Goal: Transaction & Acquisition: Purchase product/service

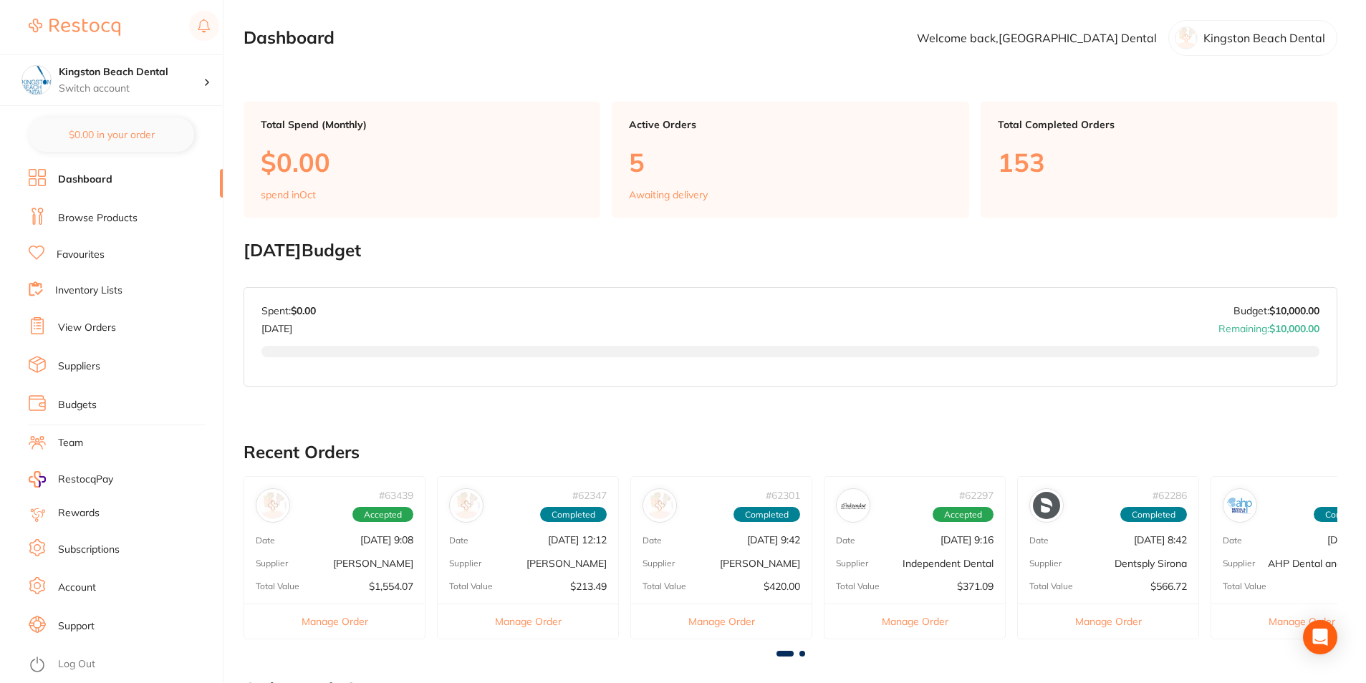
drag, startPoint x: 84, startPoint y: 215, endPoint x: 98, endPoint y: 205, distance: 17.5
click at [85, 215] on link "Browse Products" at bounding box center [98, 218] width 80 height 14
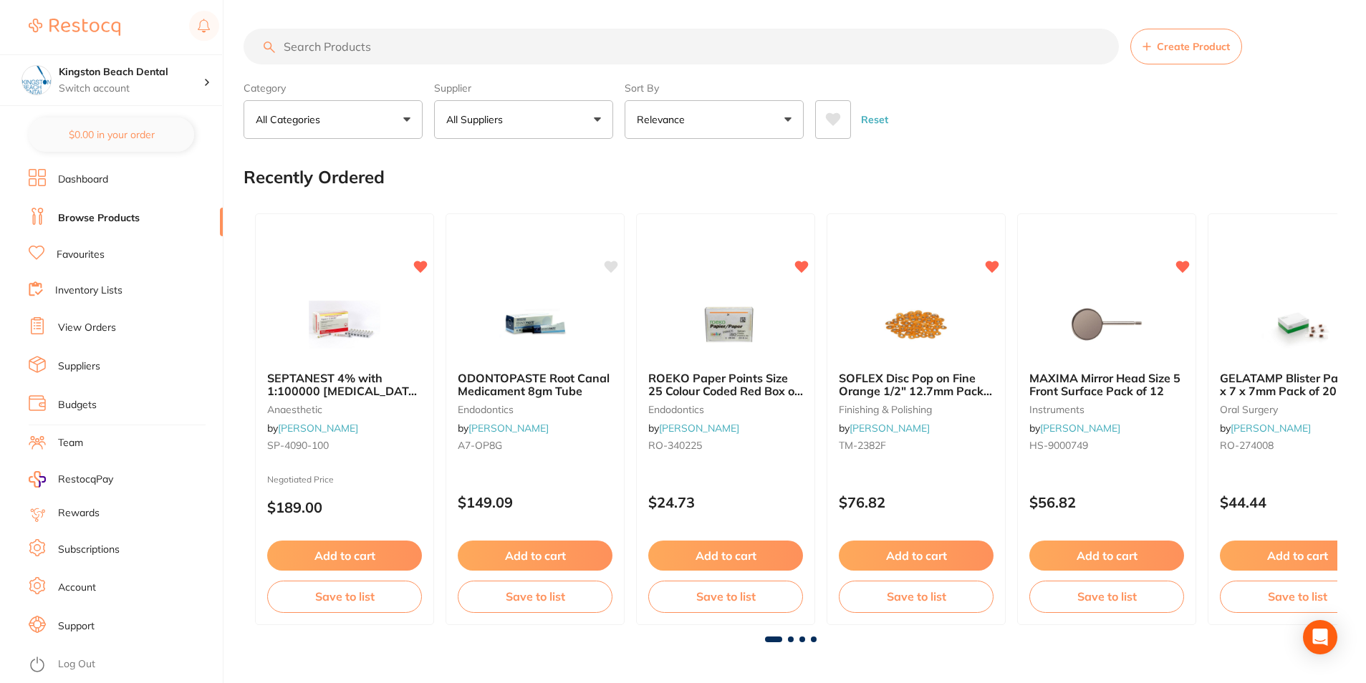
click at [364, 114] on button "All Categories" at bounding box center [333, 119] width 179 height 39
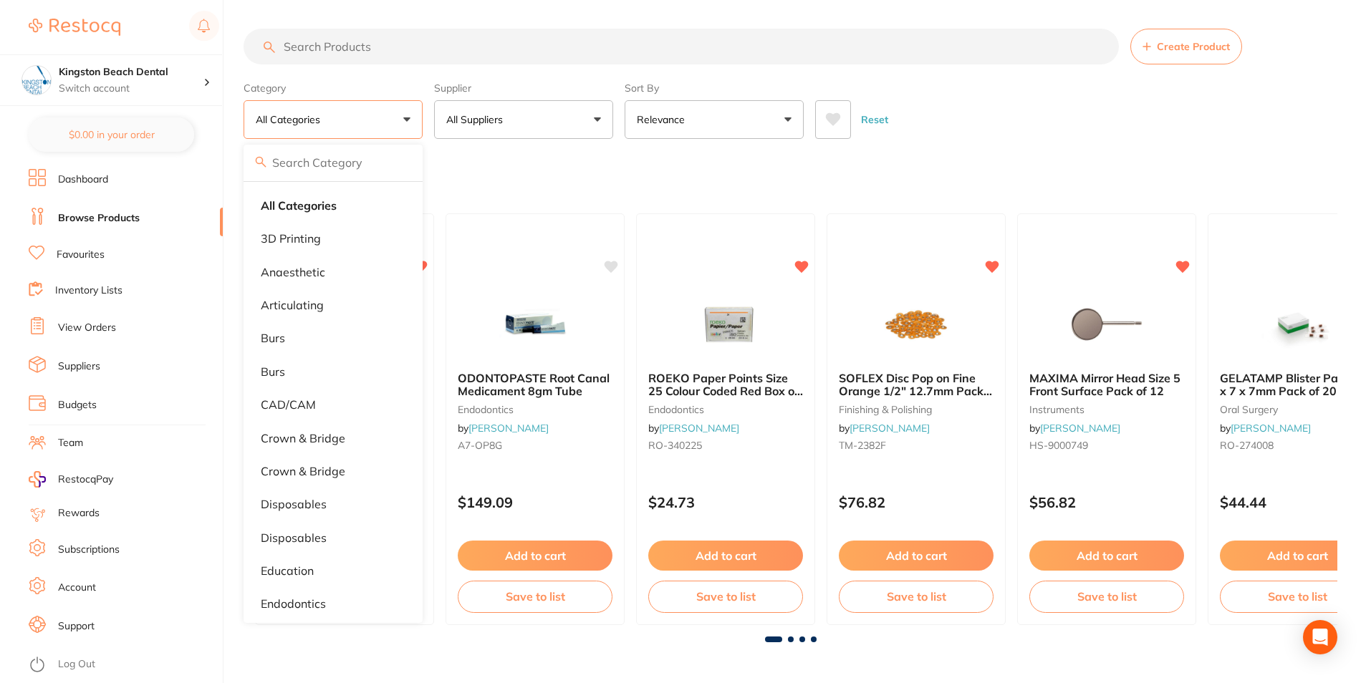
click at [481, 47] on input "search" at bounding box center [681, 47] width 875 height 36
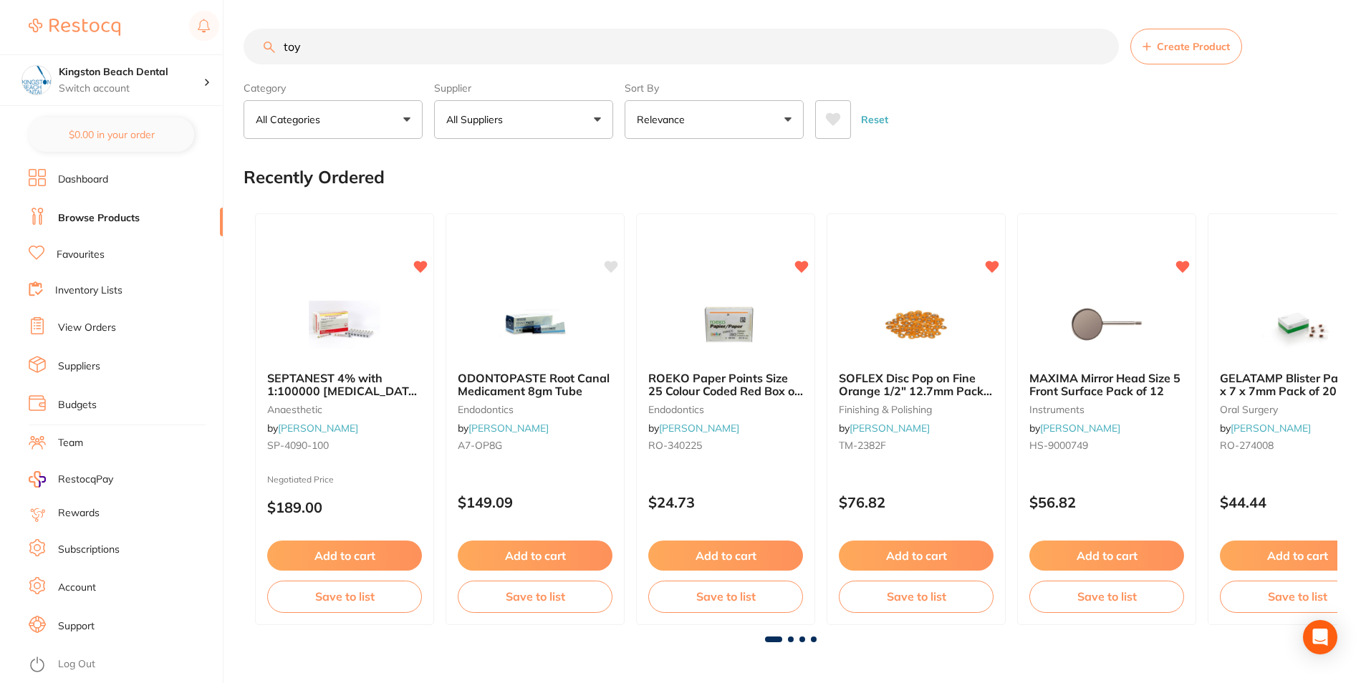
type input "toy"
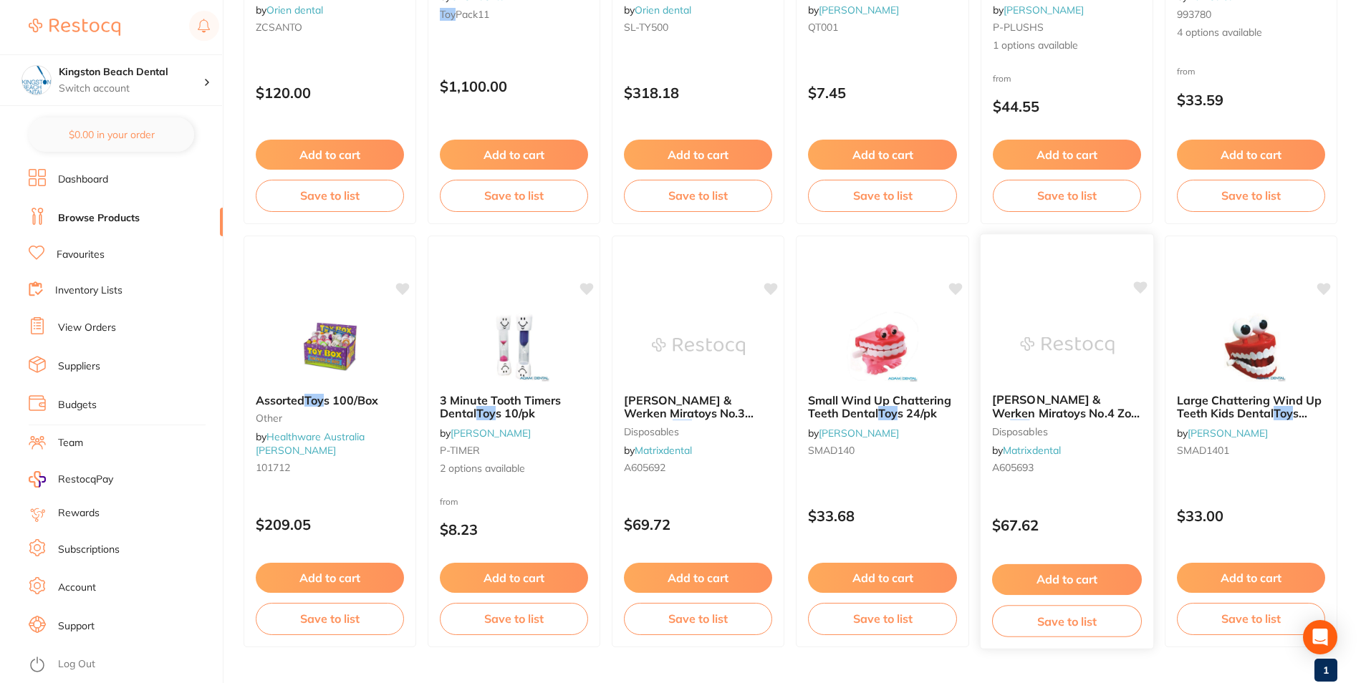
scroll to position [852, 0]
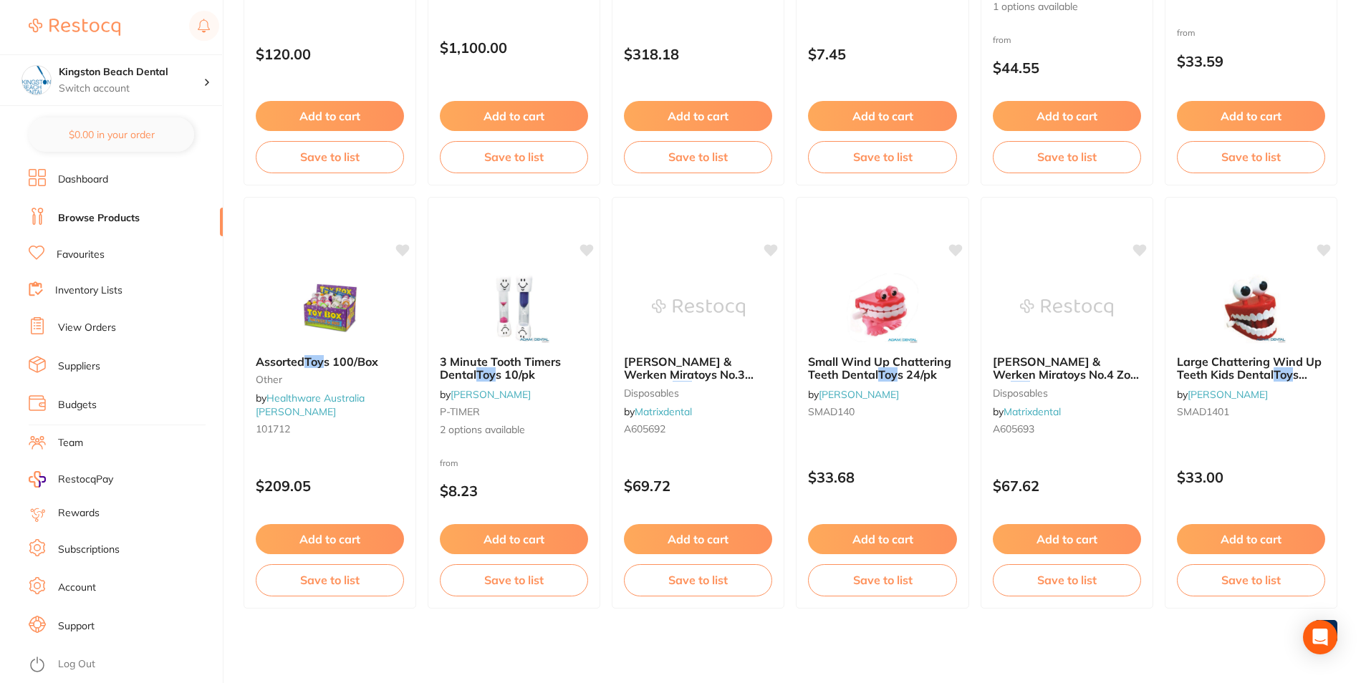
drag, startPoint x: 1311, startPoint y: 641, endPoint x: 1189, endPoint y: 663, distance: 123.8
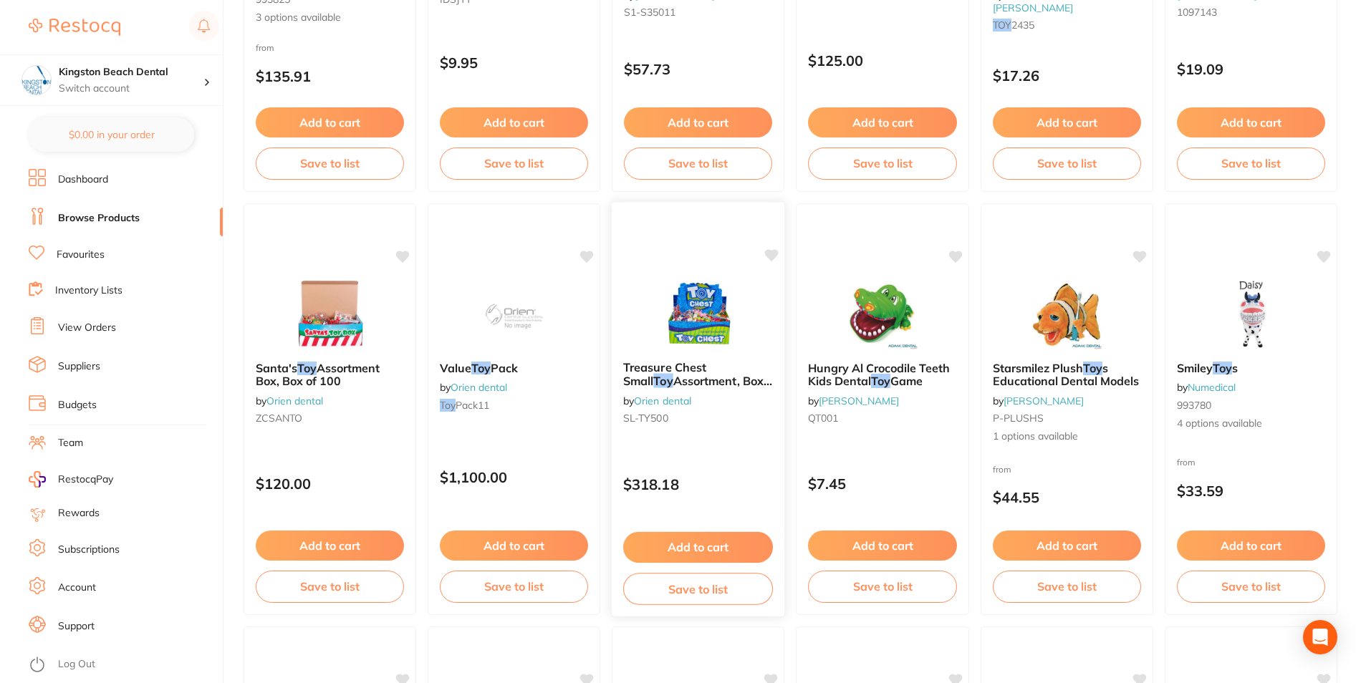
scroll to position [0, 0]
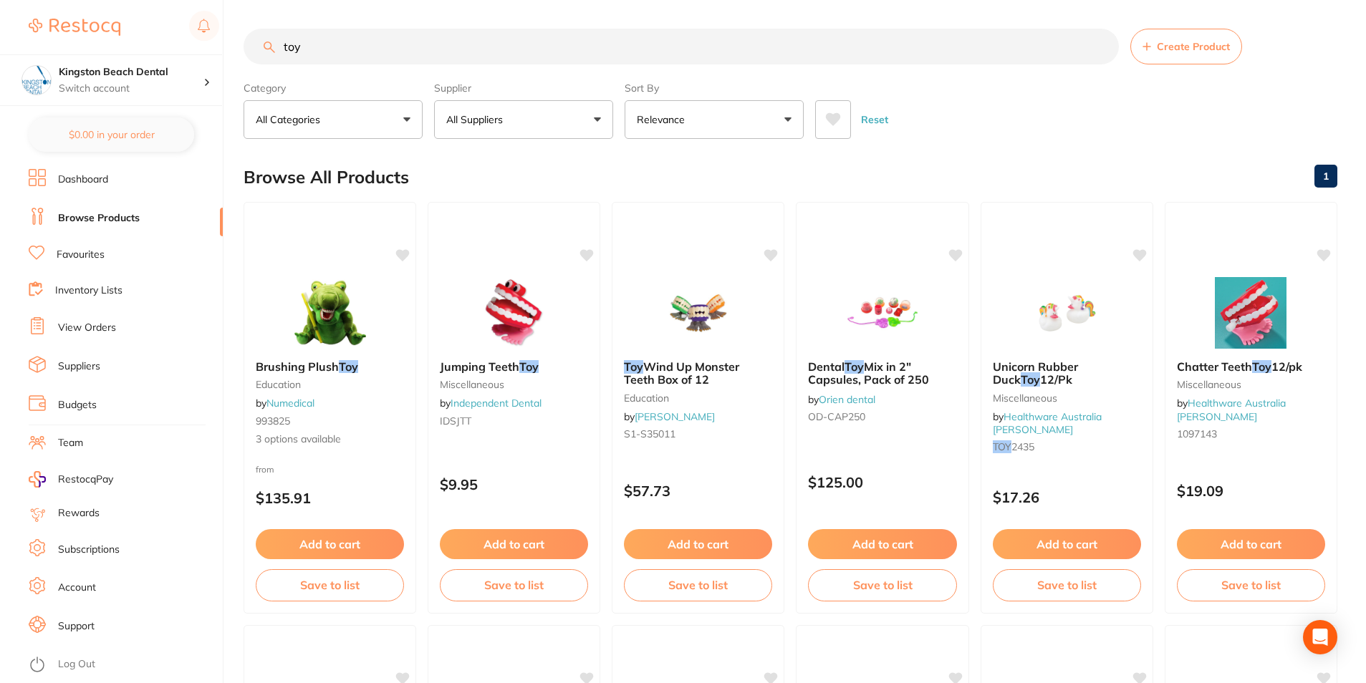
drag, startPoint x: 319, startPoint y: 49, endPoint x: 236, endPoint y: 44, distance: 83.2
click at [236, 44] on div "$96.80 Kingston Beach Dental Switch account Kingston Beach Dental $0.00 in your…" at bounding box center [683, 341] width 1366 height 683
click at [267, 121] on p "All Categories" at bounding box center [291, 119] width 70 height 14
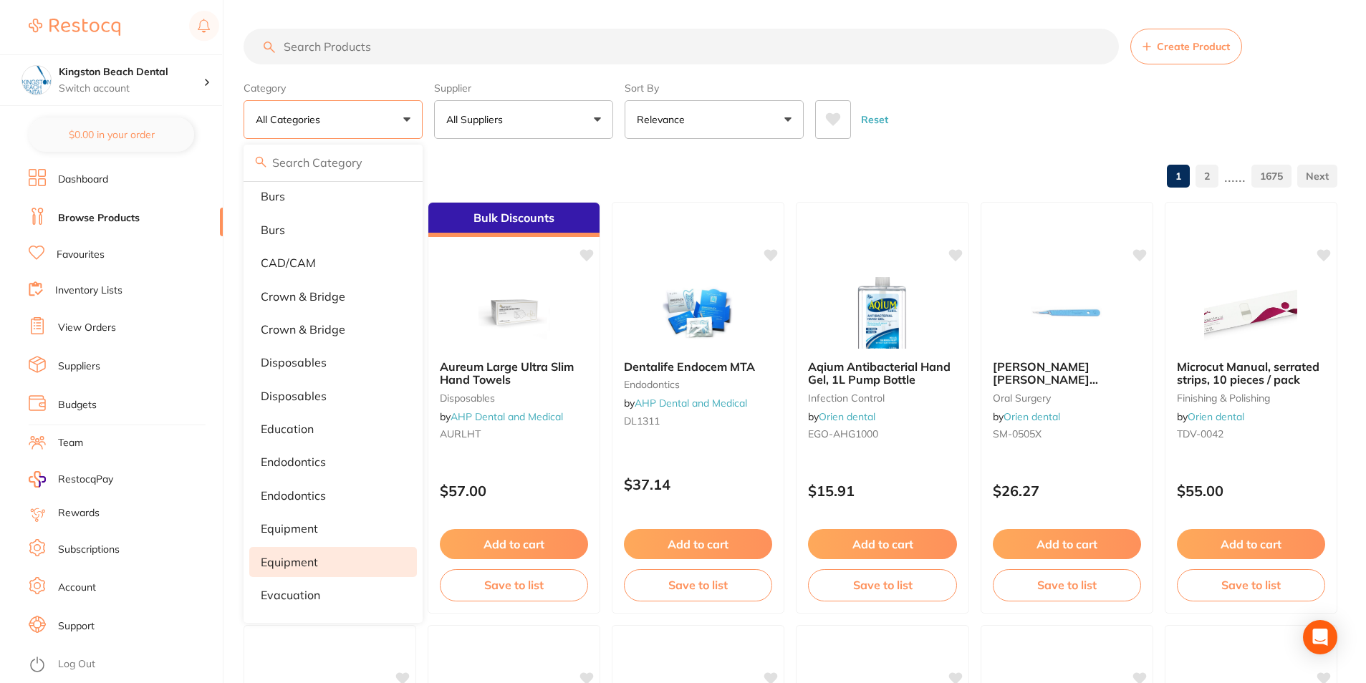
scroll to position [143, 0]
click at [293, 428] on p "education" at bounding box center [287, 427] width 53 height 13
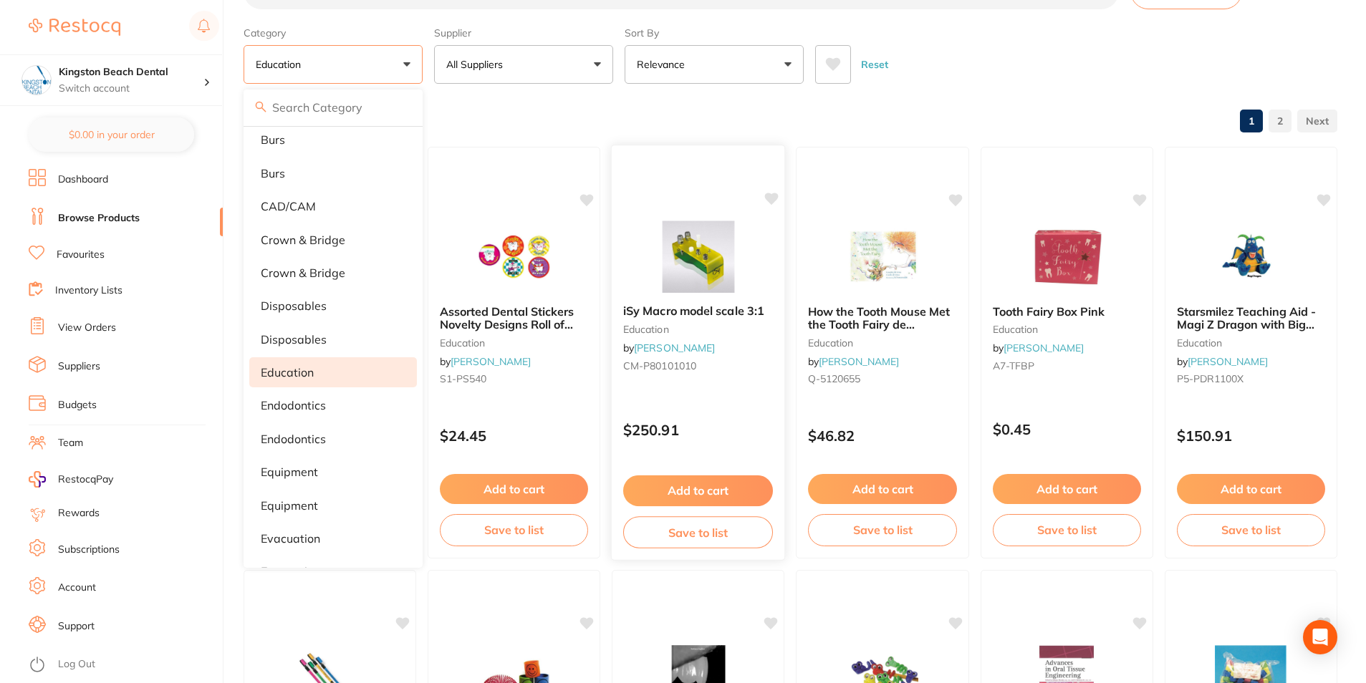
scroll to position [0, 0]
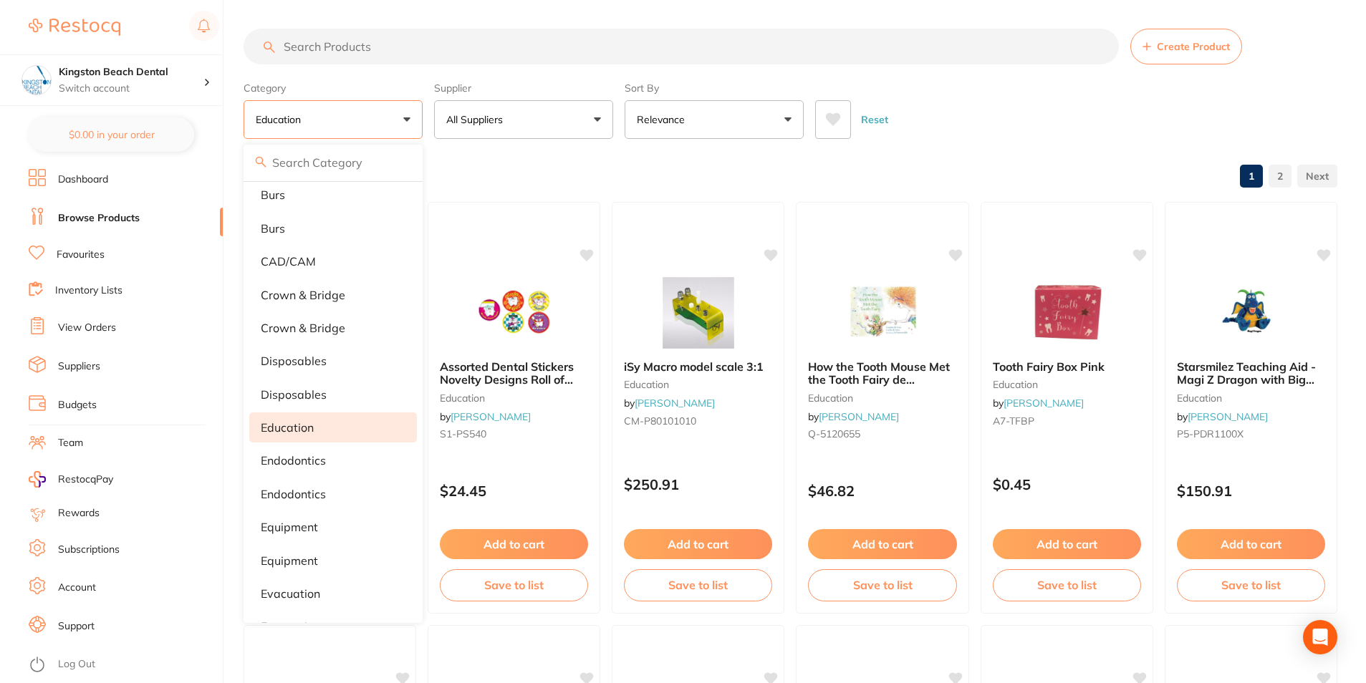
click at [462, 133] on button "All Suppliers" at bounding box center [523, 119] width 179 height 39
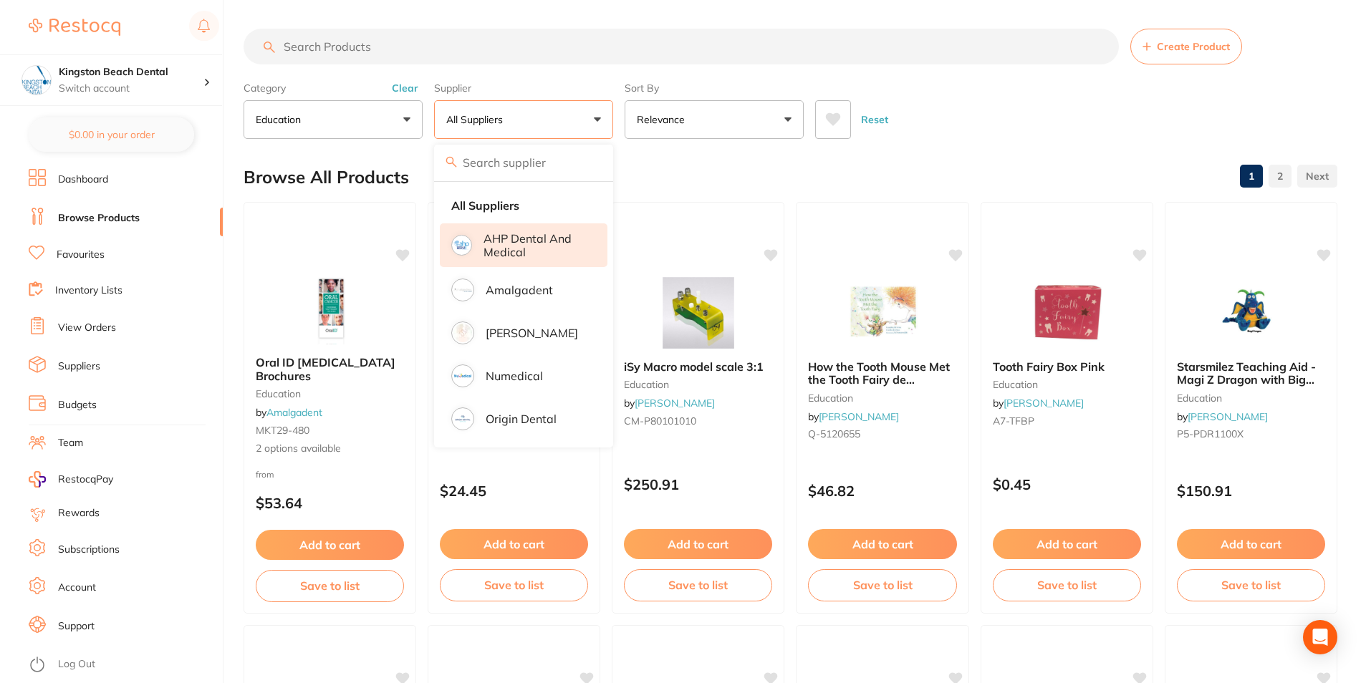
click at [535, 240] on p "AHP Dental and Medical" at bounding box center [536, 245] width 104 height 27
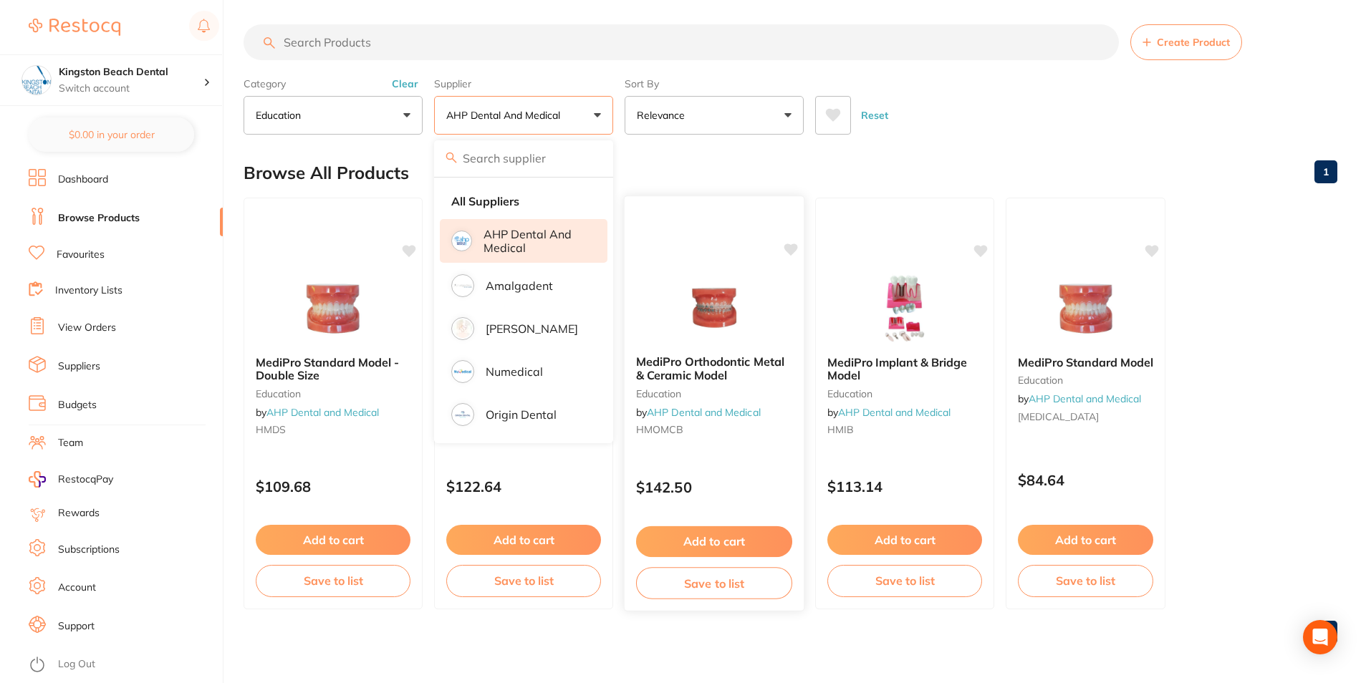
scroll to position [5, 0]
click at [512, 245] on p "AHP Dental and Medical" at bounding box center [536, 240] width 104 height 27
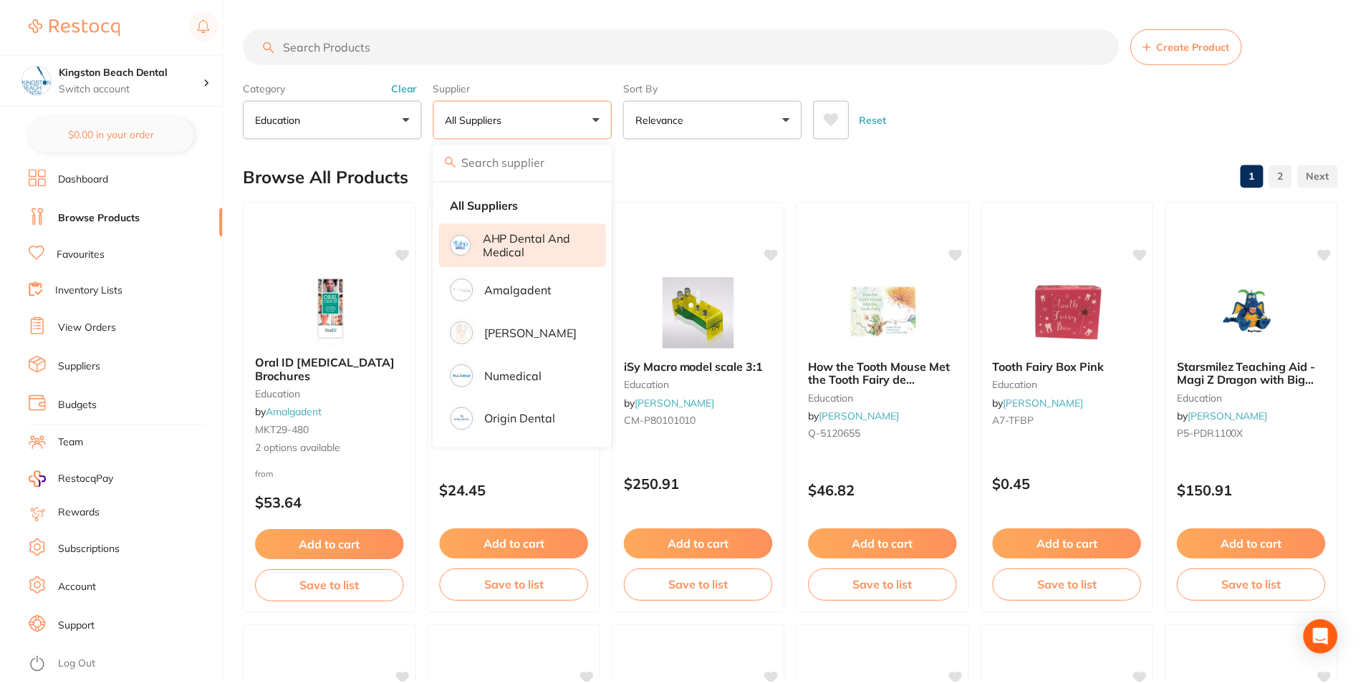
scroll to position [143, 0]
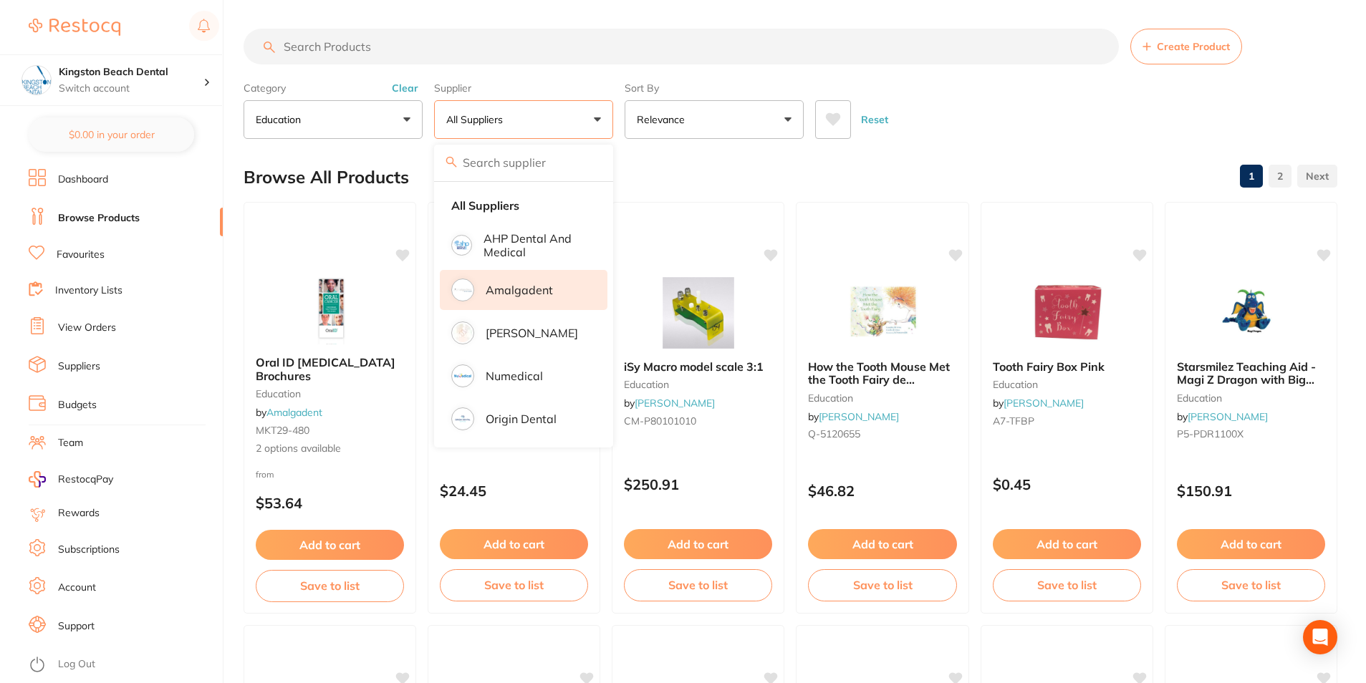
click at [501, 288] on p "Amalgadent" at bounding box center [519, 290] width 67 height 13
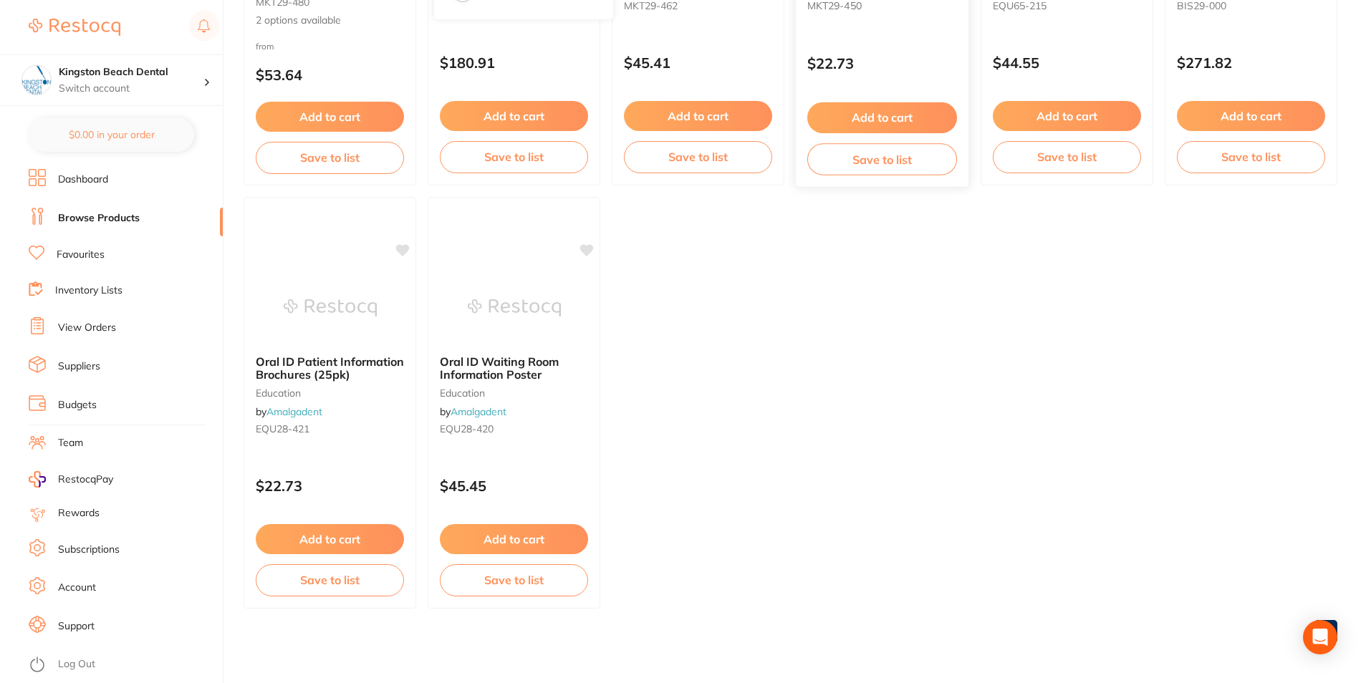
scroll to position [0, 0]
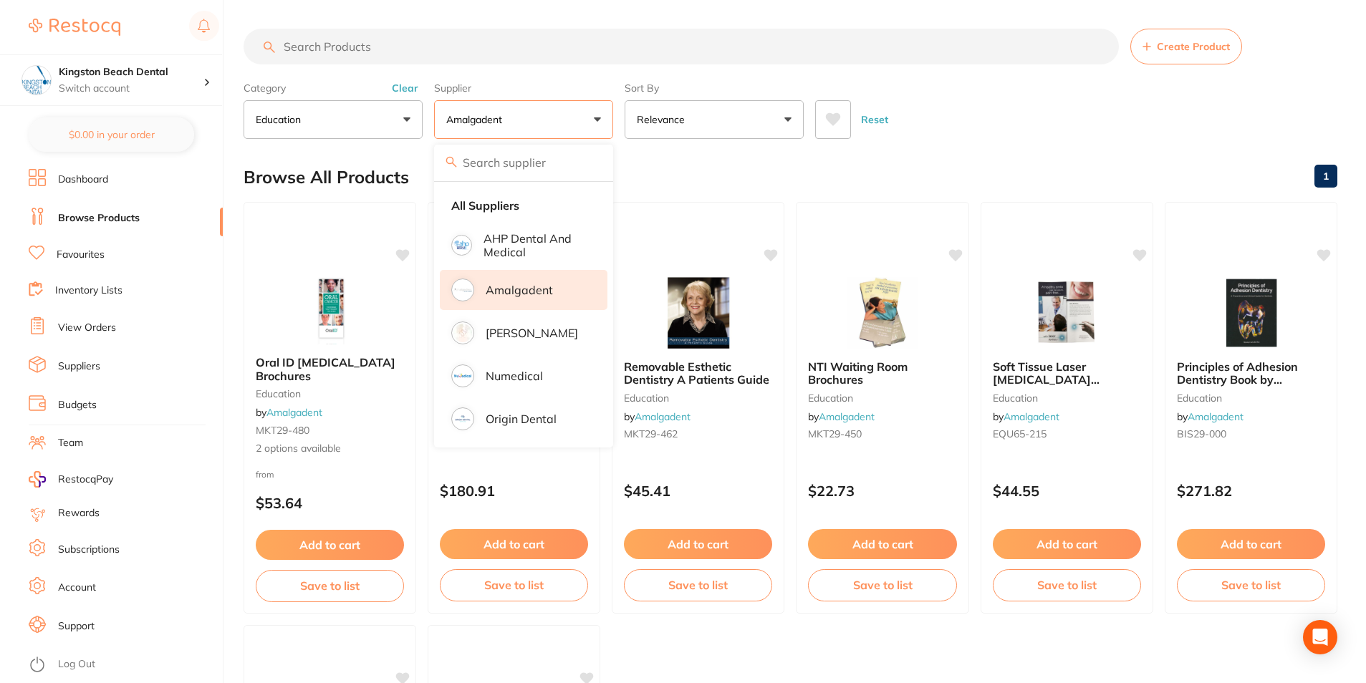
click at [524, 301] on li "Amalgadent" at bounding box center [524, 290] width 168 height 40
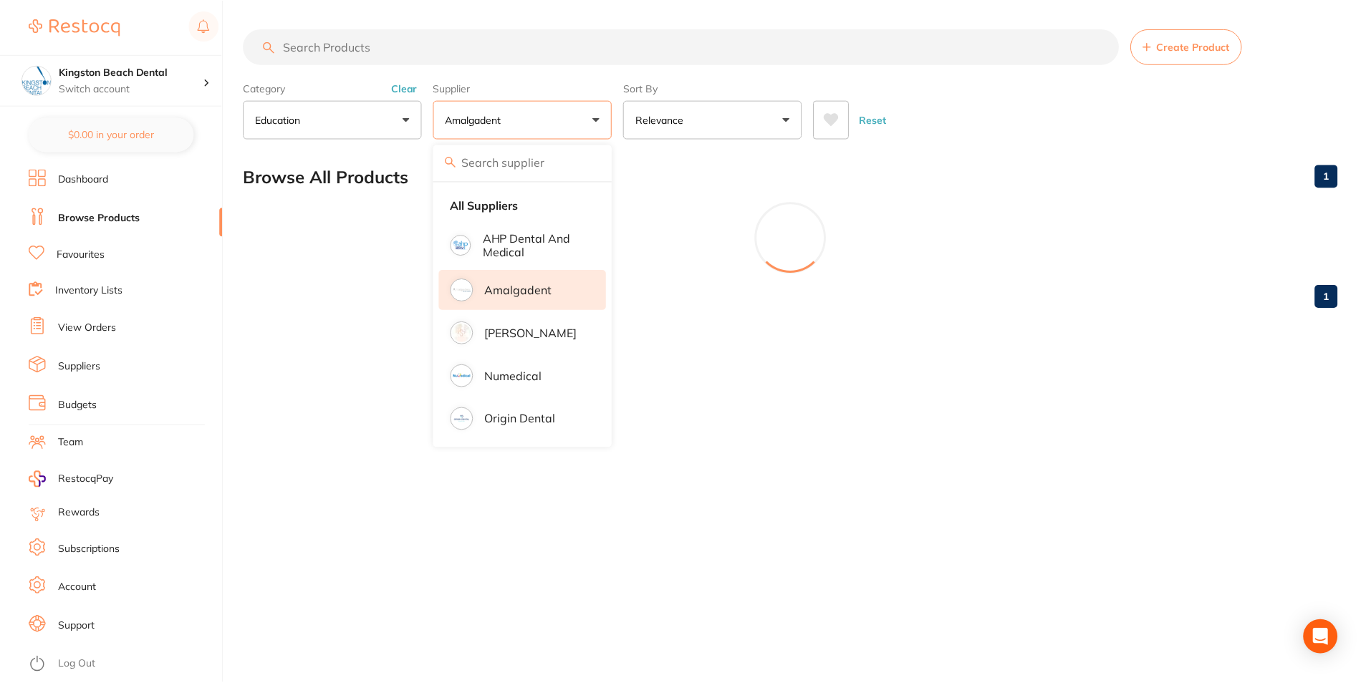
scroll to position [143, 0]
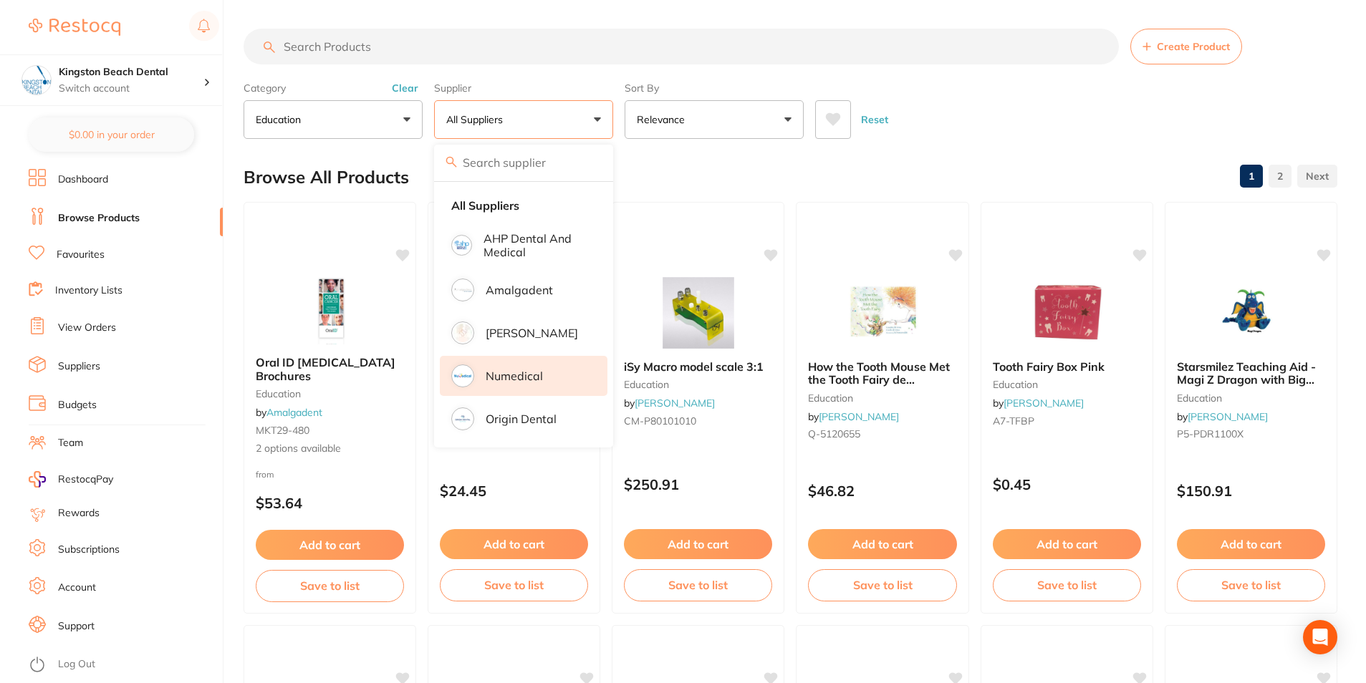
click at [522, 383] on p "Numedical" at bounding box center [514, 376] width 57 height 13
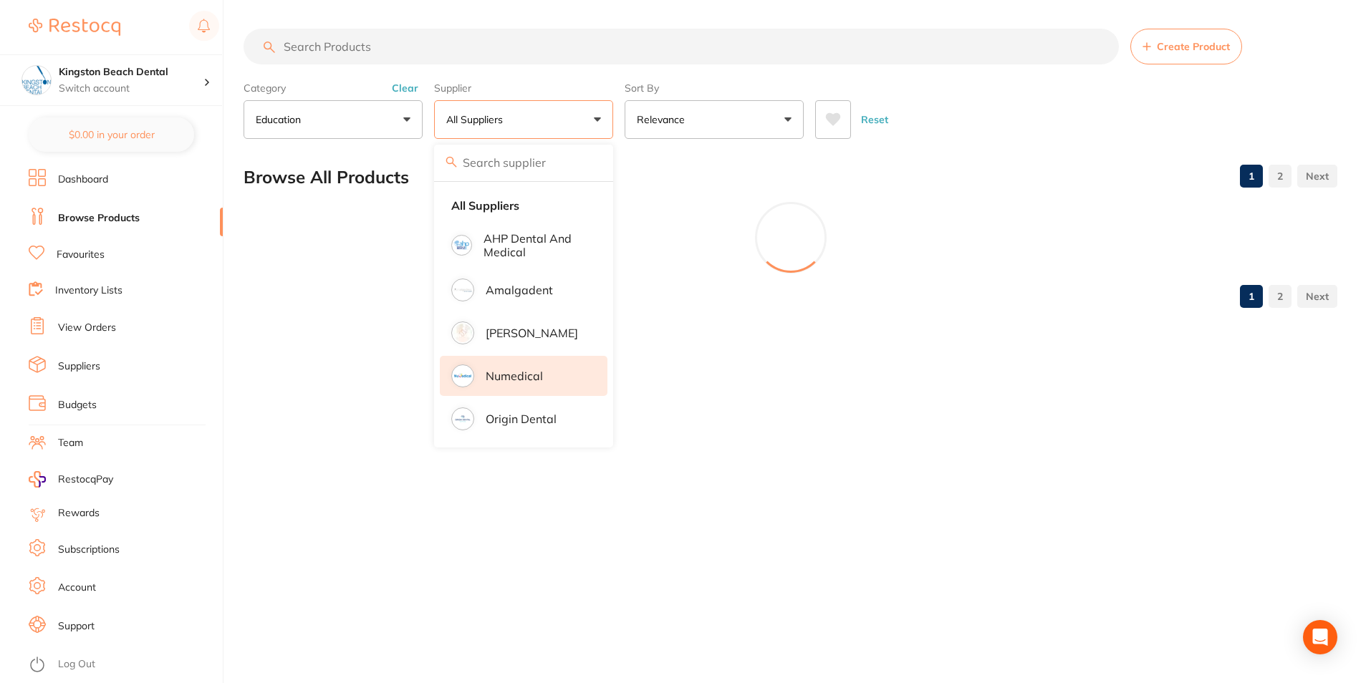
scroll to position [110, 0]
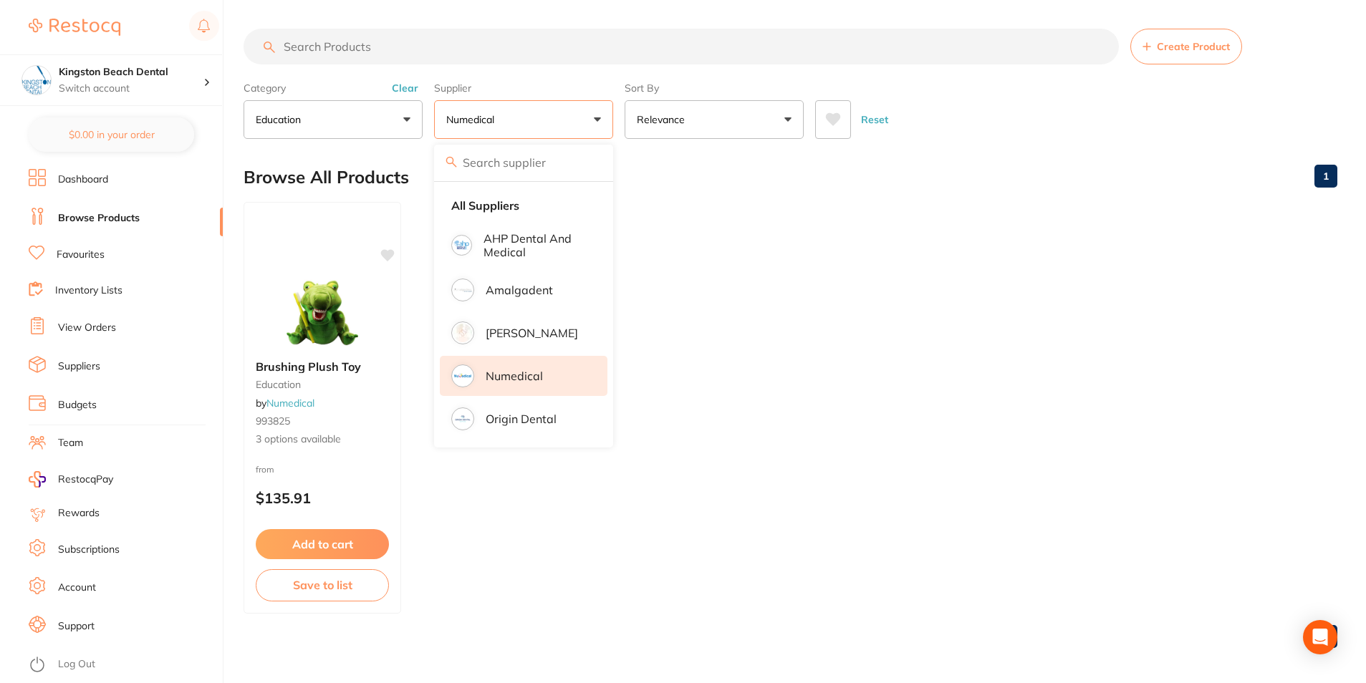
click at [521, 383] on p "Numedical" at bounding box center [514, 376] width 57 height 13
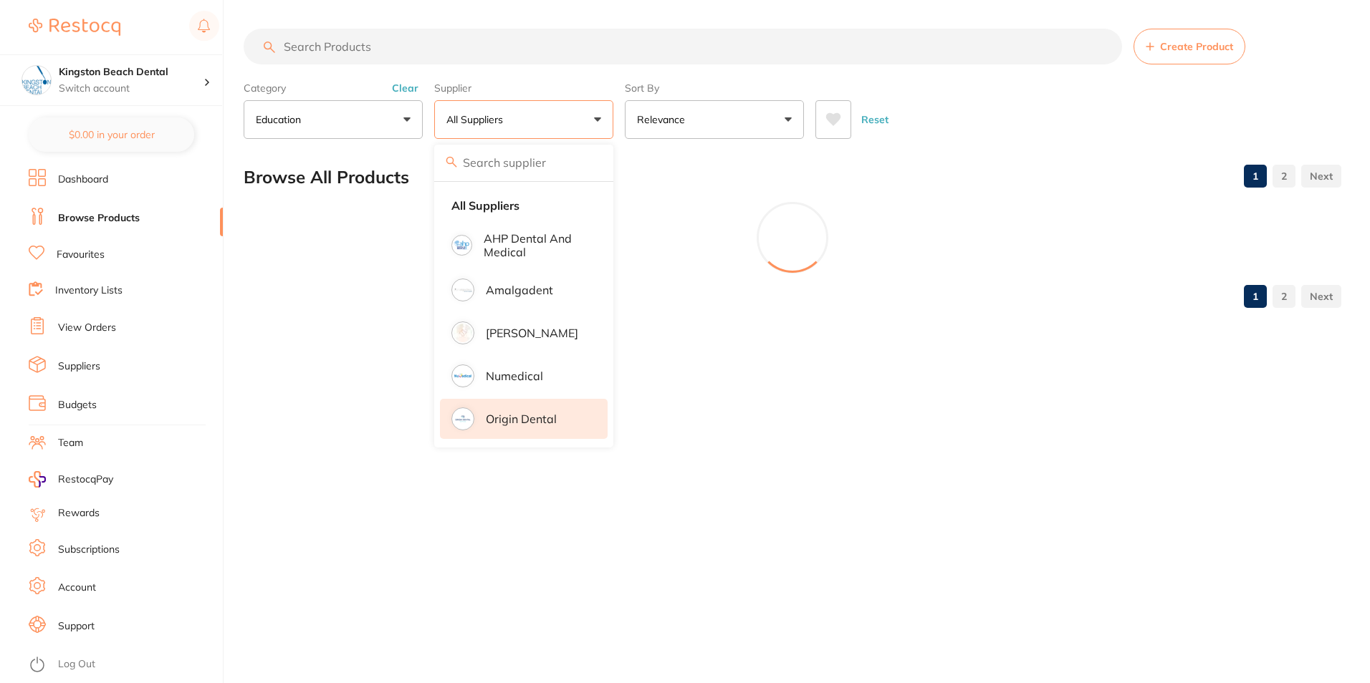
click at [519, 423] on p "Origin Dental" at bounding box center [521, 419] width 71 height 13
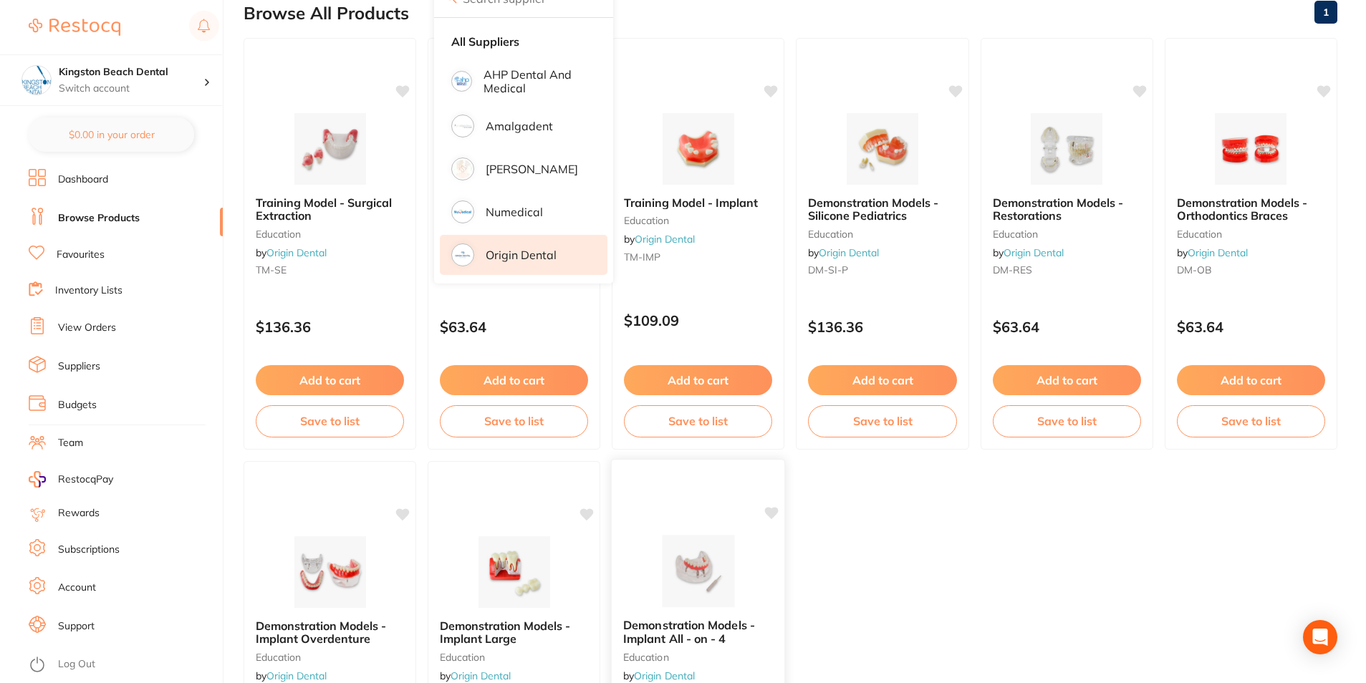
scroll to position [0, 0]
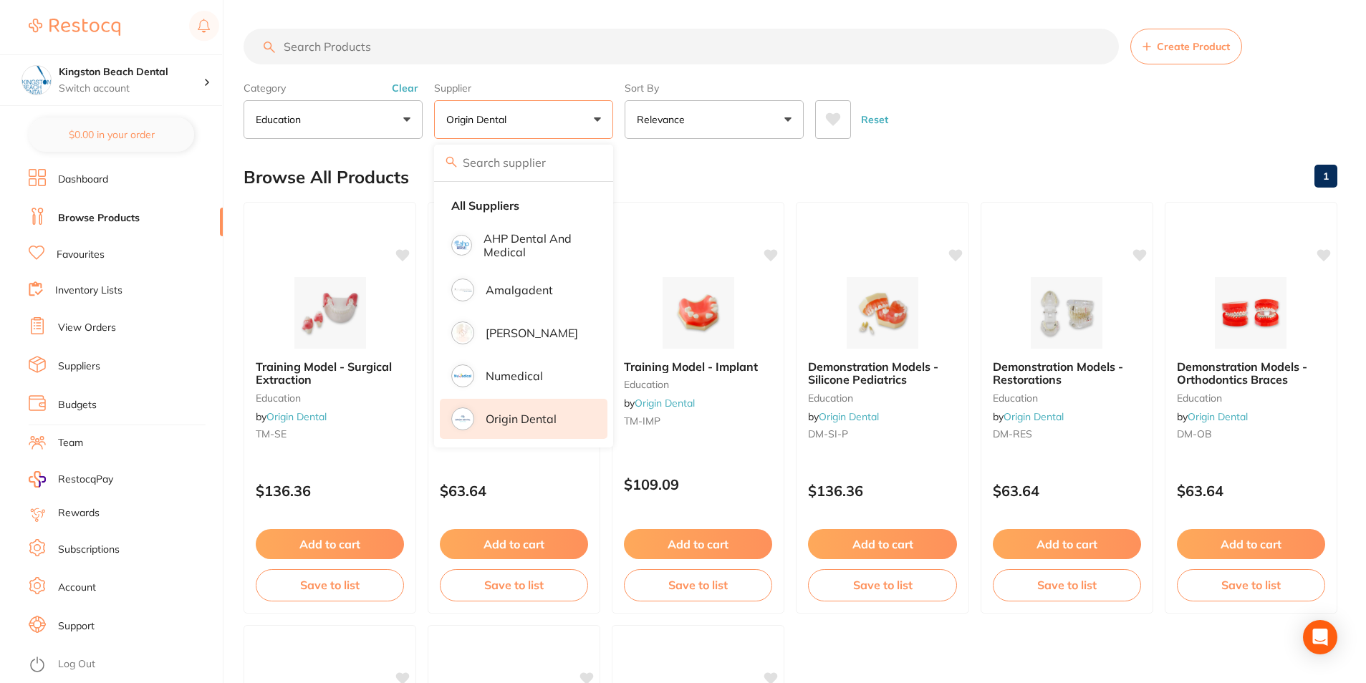
click at [570, 426] on li "Origin Dental" at bounding box center [524, 419] width 168 height 40
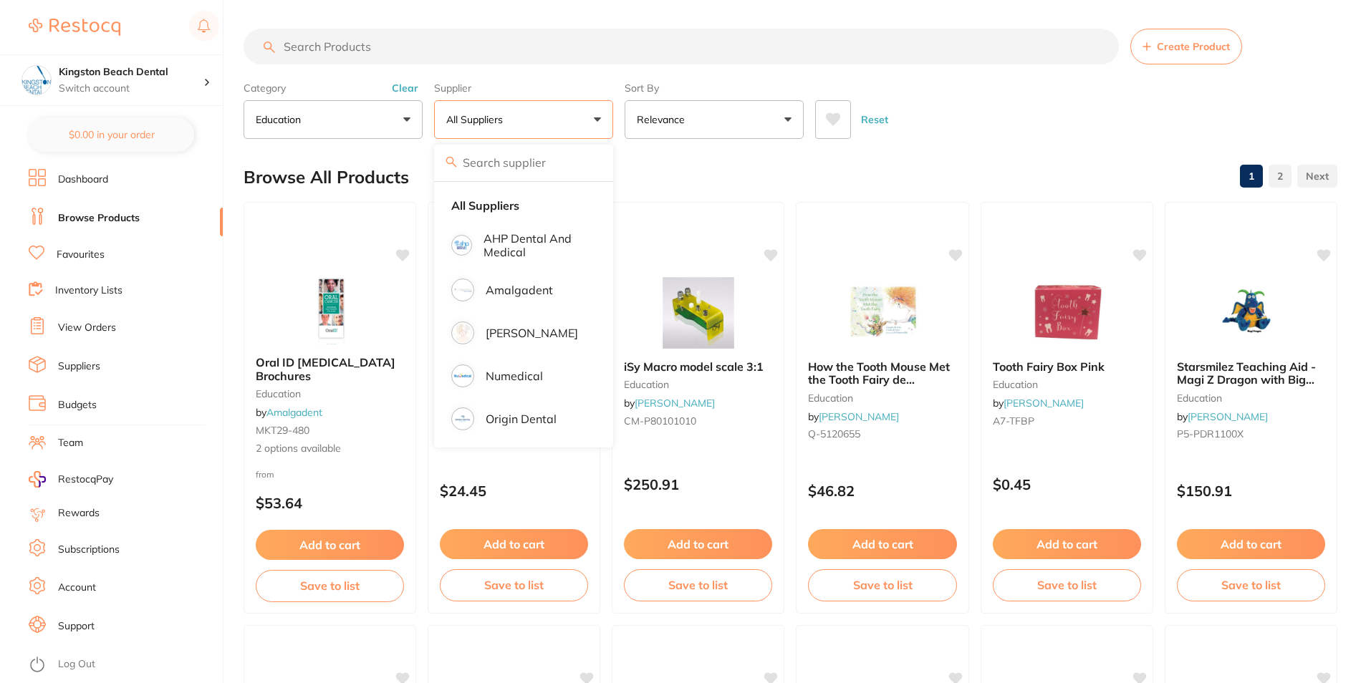
click at [301, 114] on p "education" at bounding box center [281, 119] width 51 height 14
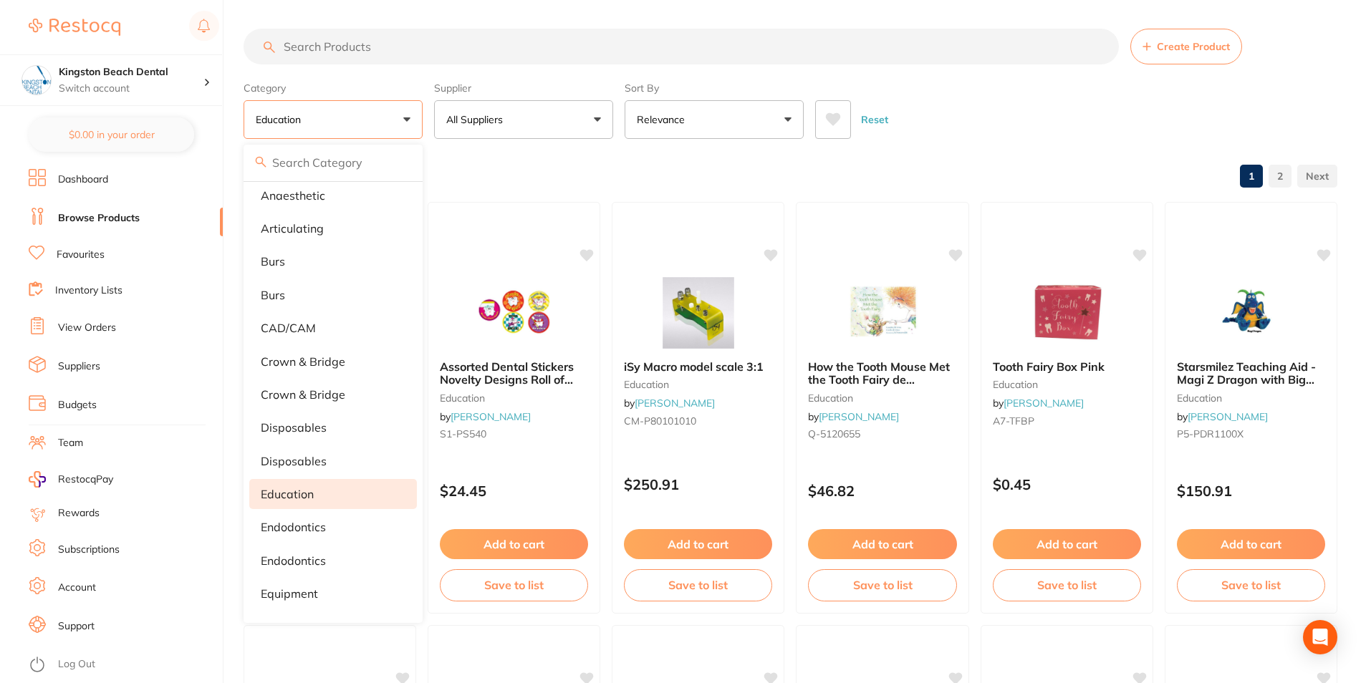
click at [720, 153] on div "Browse All Products 1 2" at bounding box center [791, 177] width 1094 height 48
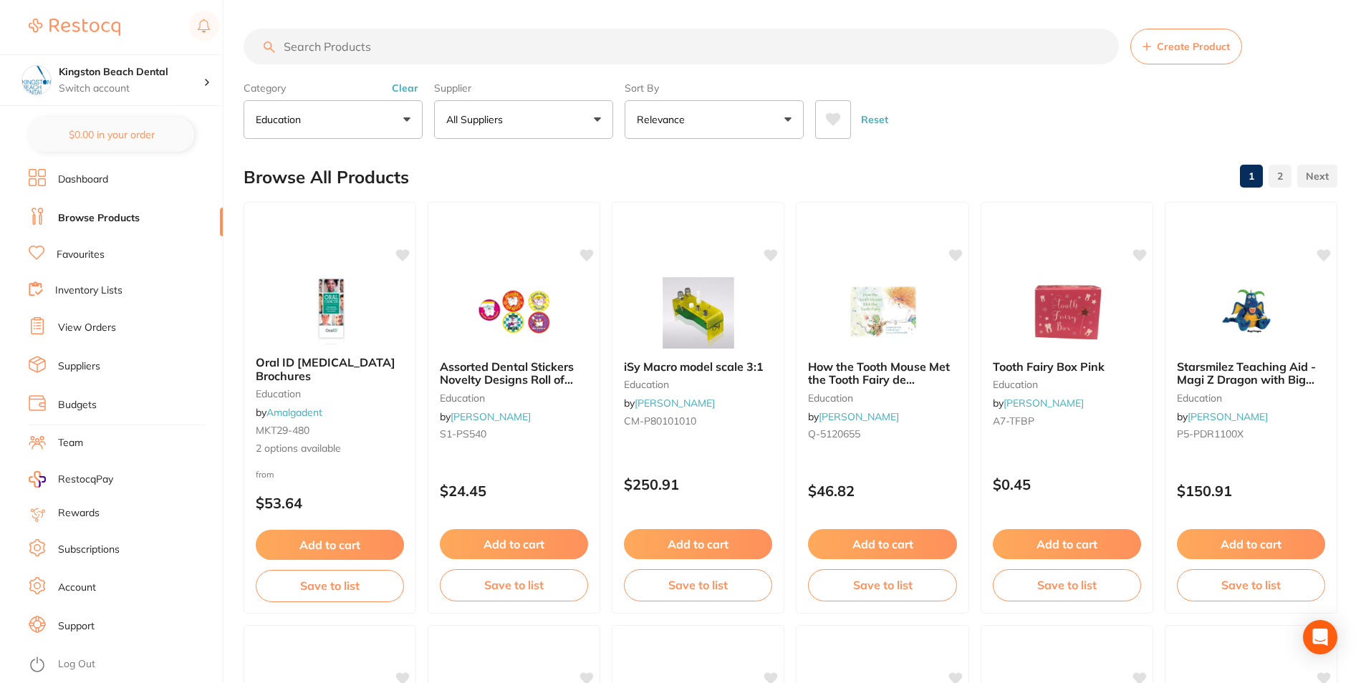
click at [395, 120] on button "education" at bounding box center [333, 119] width 179 height 39
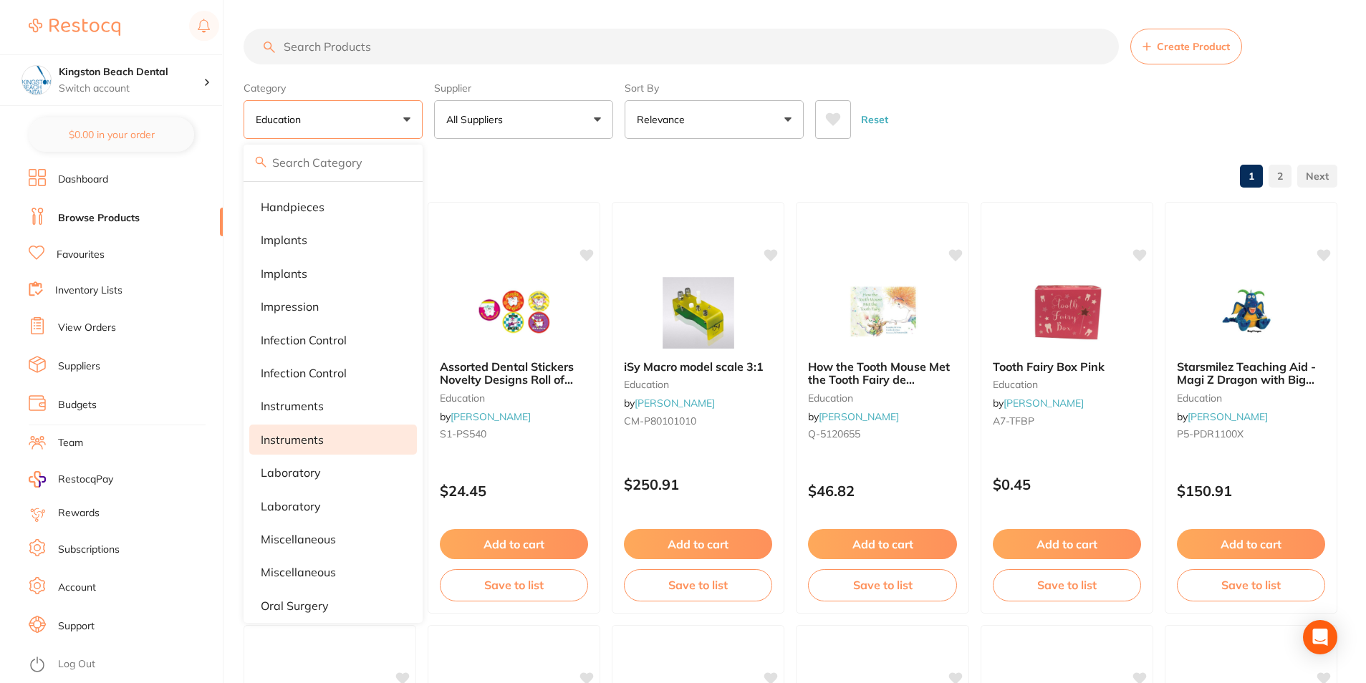
scroll to position [721, 0]
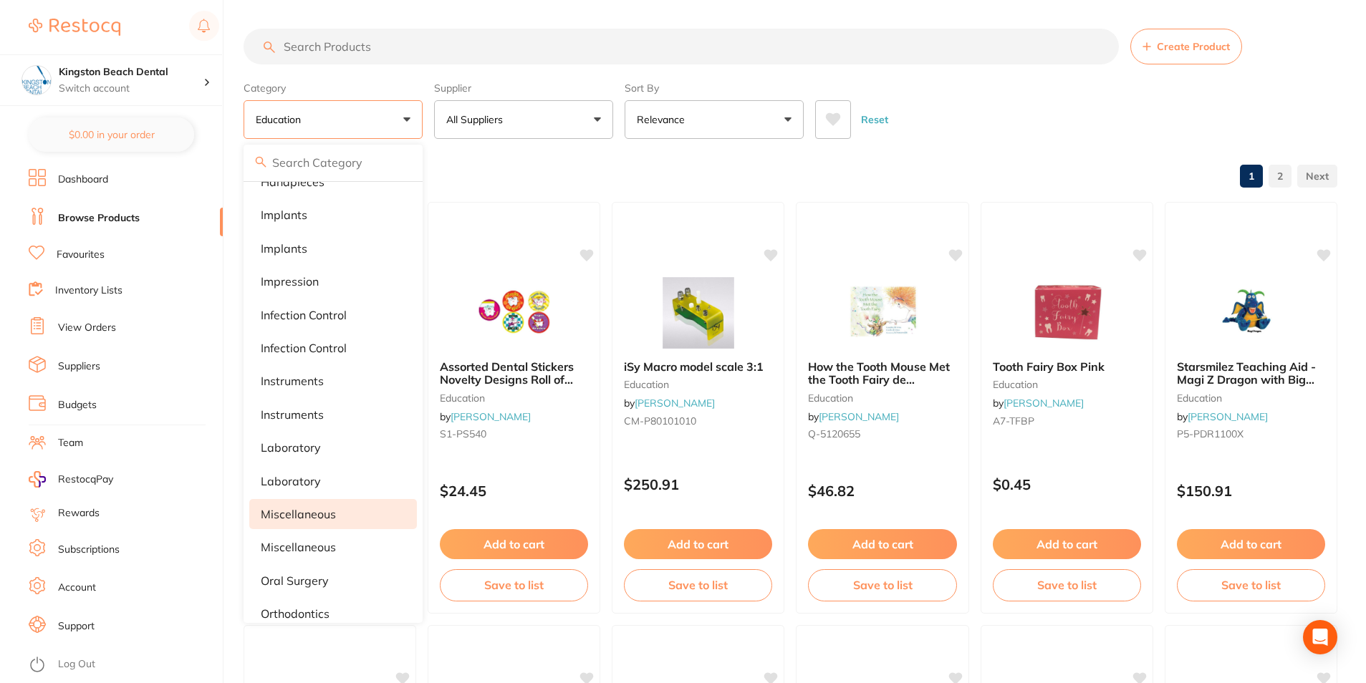
click at [312, 510] on p "miscellaneous" at bounding box center [298, 514] width 75 height 13
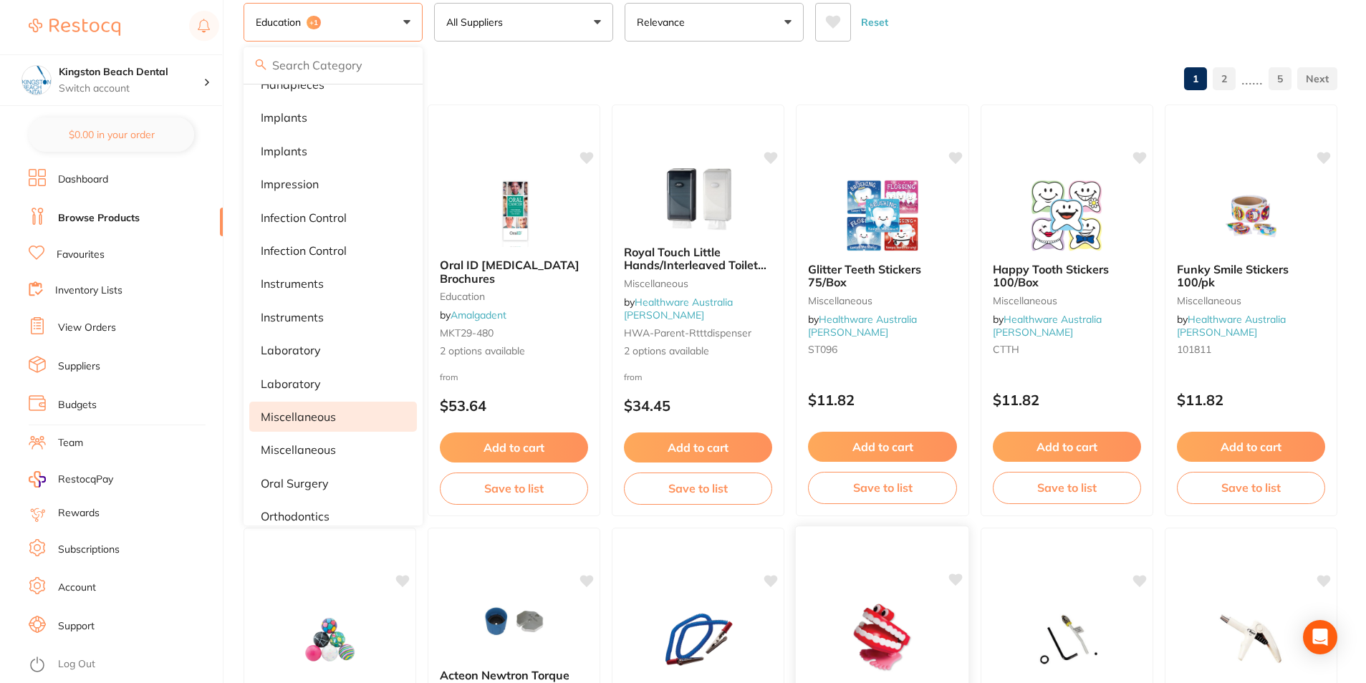
scroll to position [72, 0]
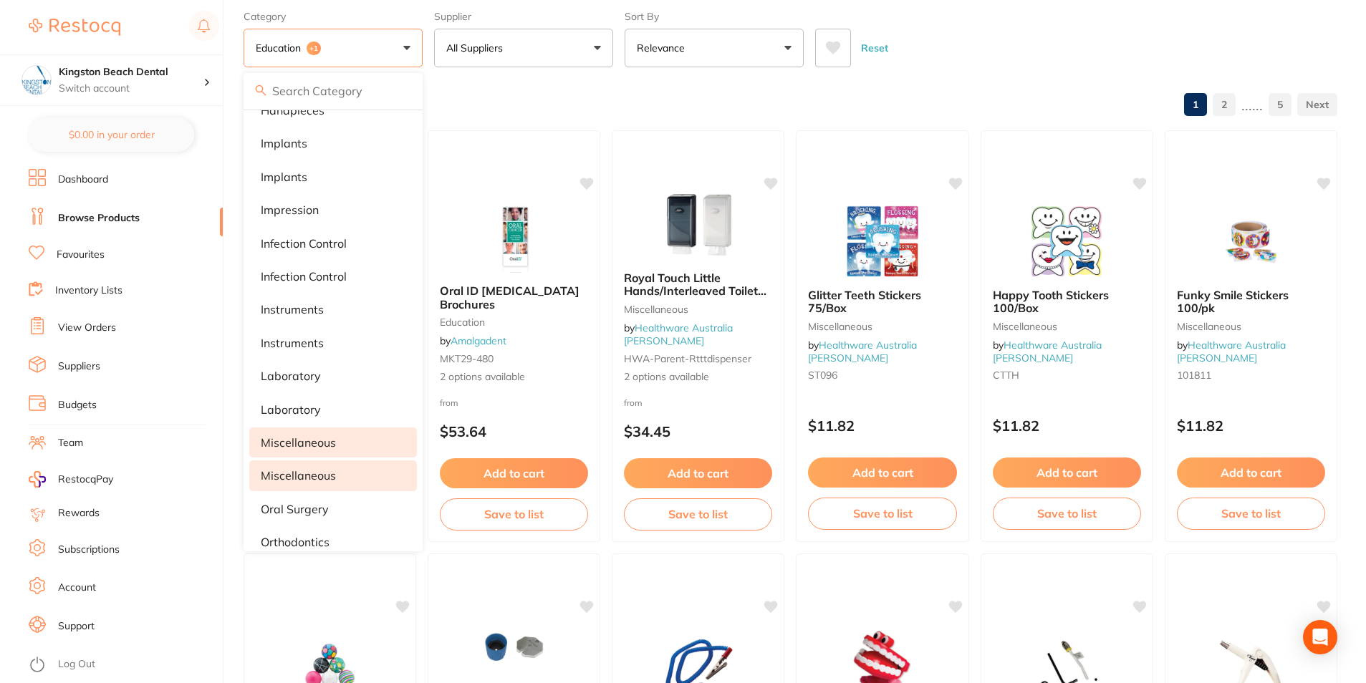
click at [290, 472] on p "Miscellaneous" at bounding box center [298, 475] width 75 height 13
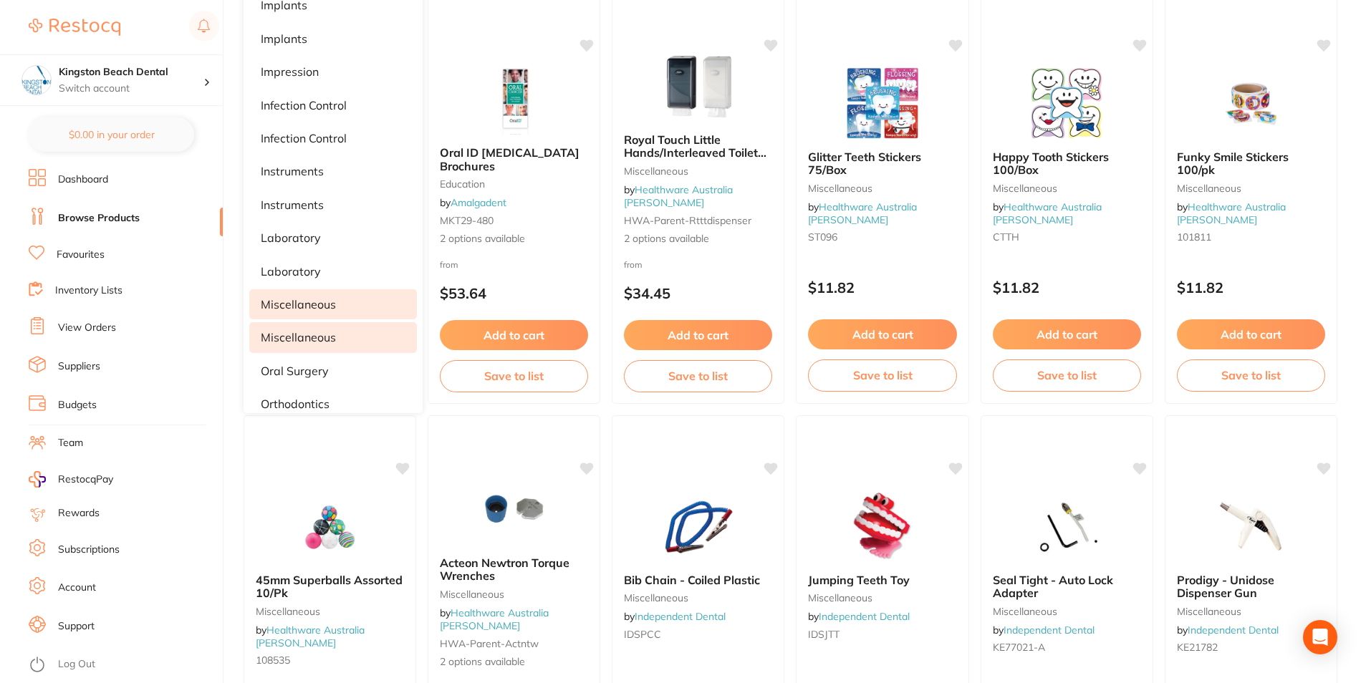
scroll to position [0, 0]
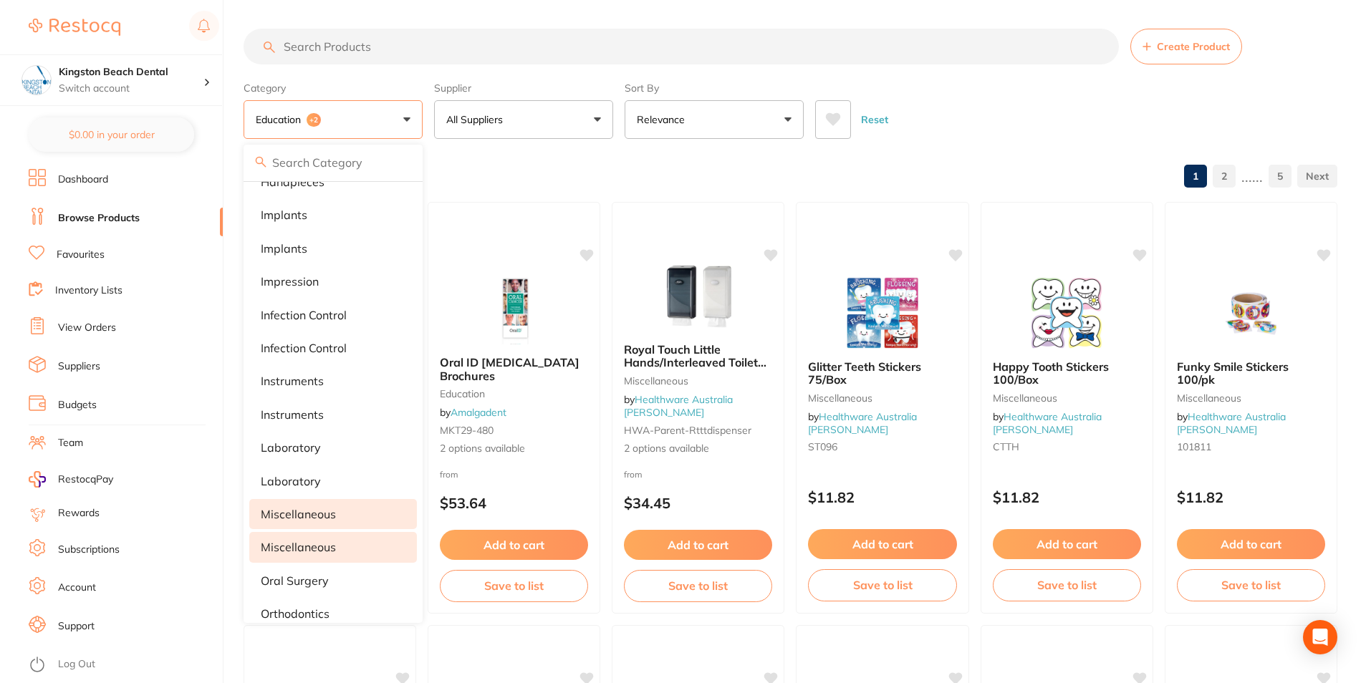
click at [530, 122] on button "All Suppliers" at bounding box center [523, 119] width 179 height 39
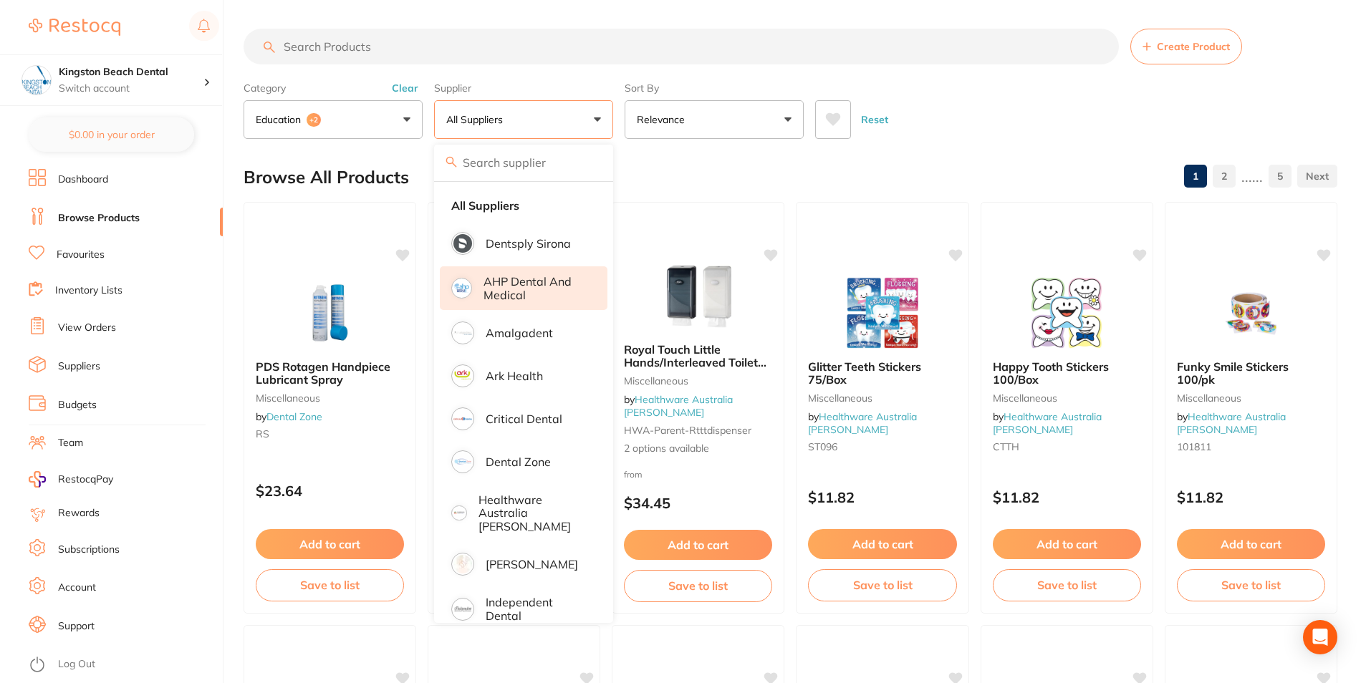
click at [533, 295] on p "AHP Dental and Medical" at bounding box center [536, 288] width 104 height 27
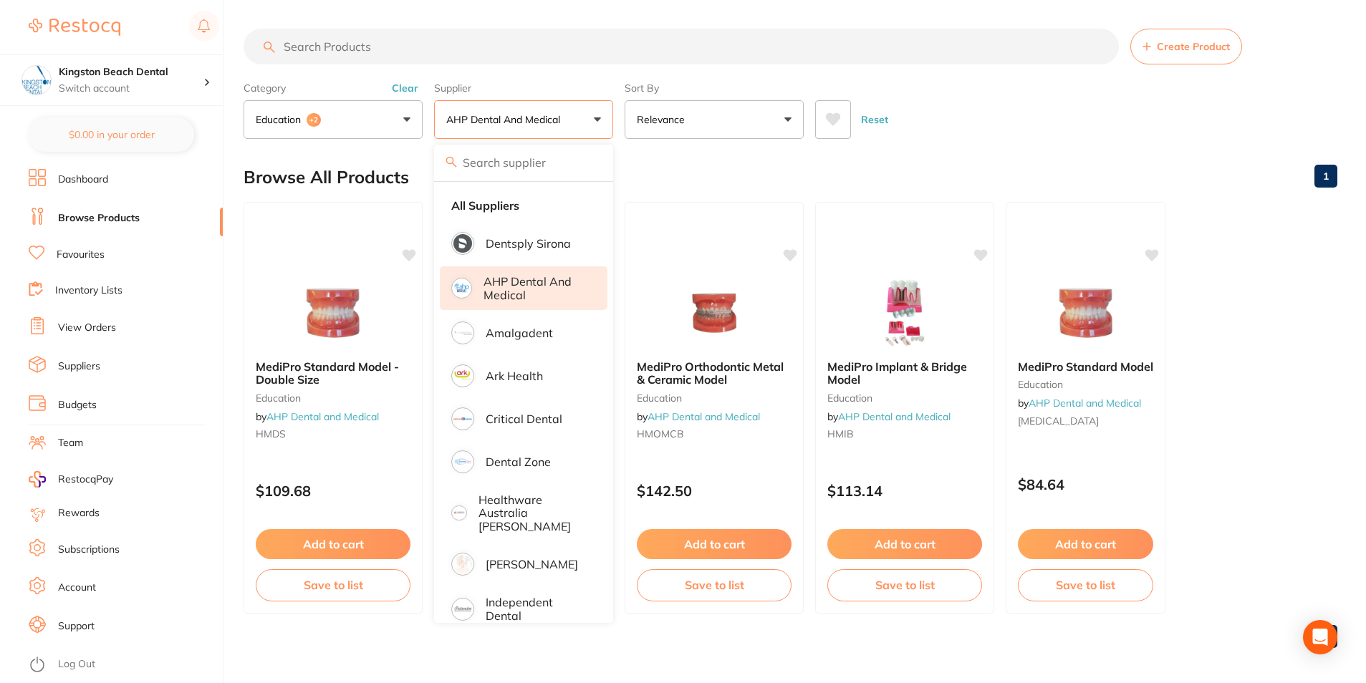
click at [534, 293] on p "AHP Dental and Medical" at bounding box center [536, 288] width 104 height 27
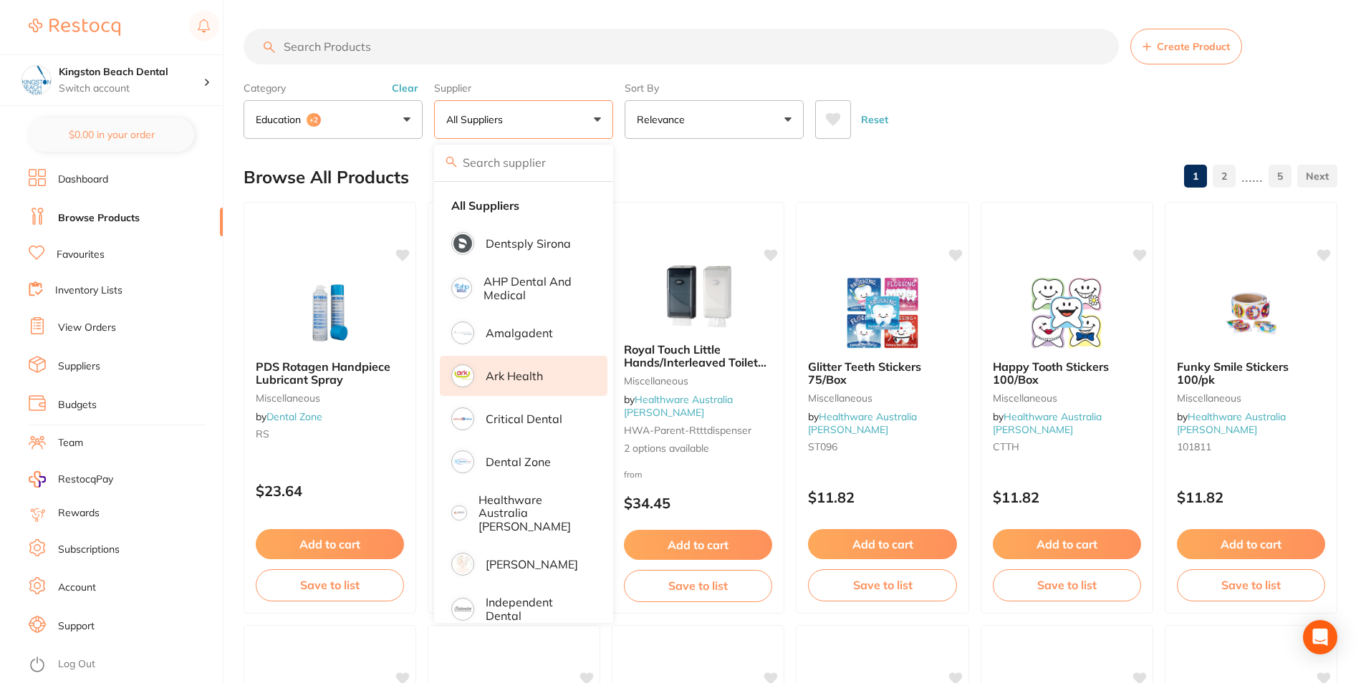
click at [540, 383] on p "Ark Health" at bounding box center [514, 376] width 57 height 13
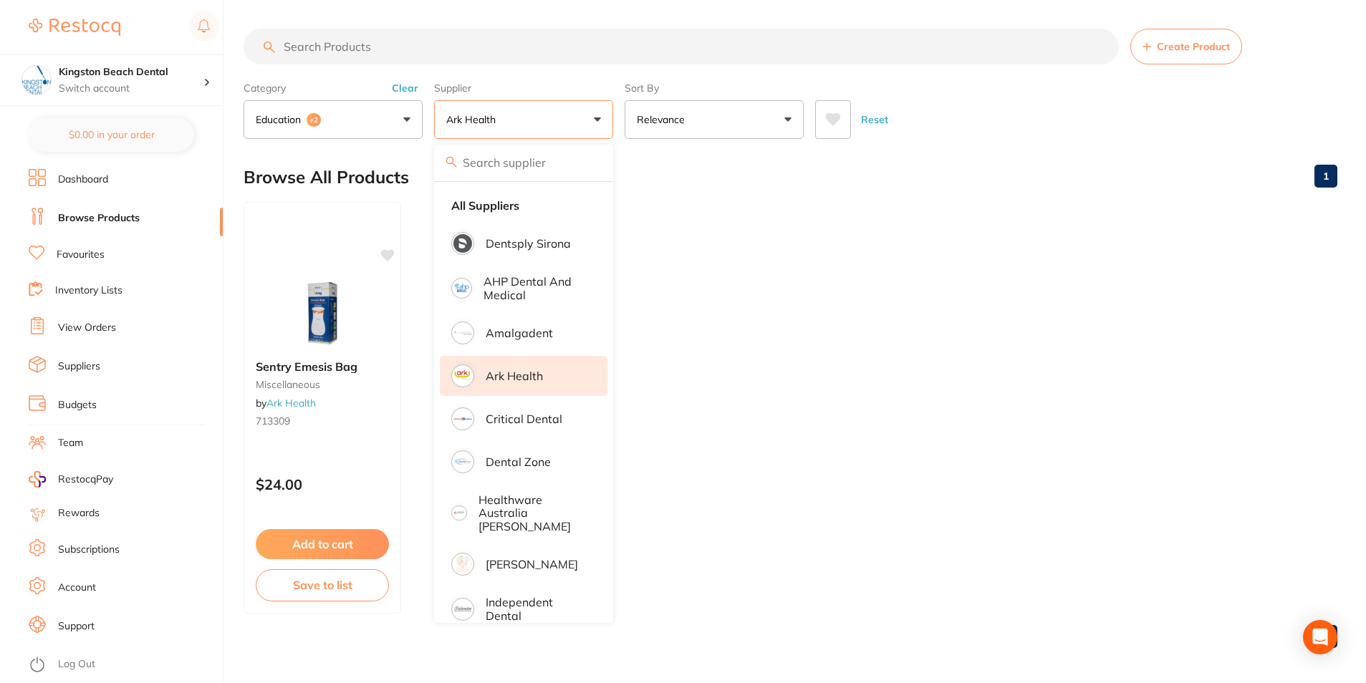
click at [527, 384] on li "Ark Health" at bounding box center [524, 376] width 168 height 40
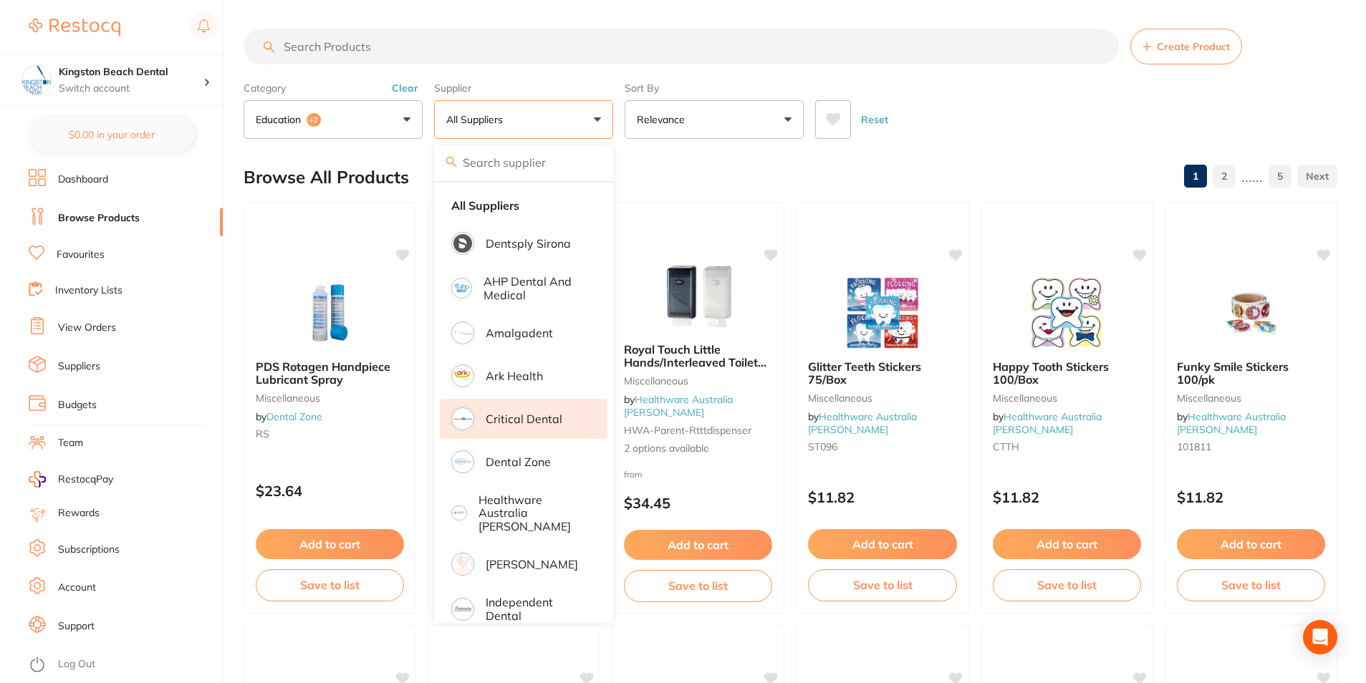
click at [537, 426] on p "Critical Dental" at bounding box center [524, 419] width 77 height 13
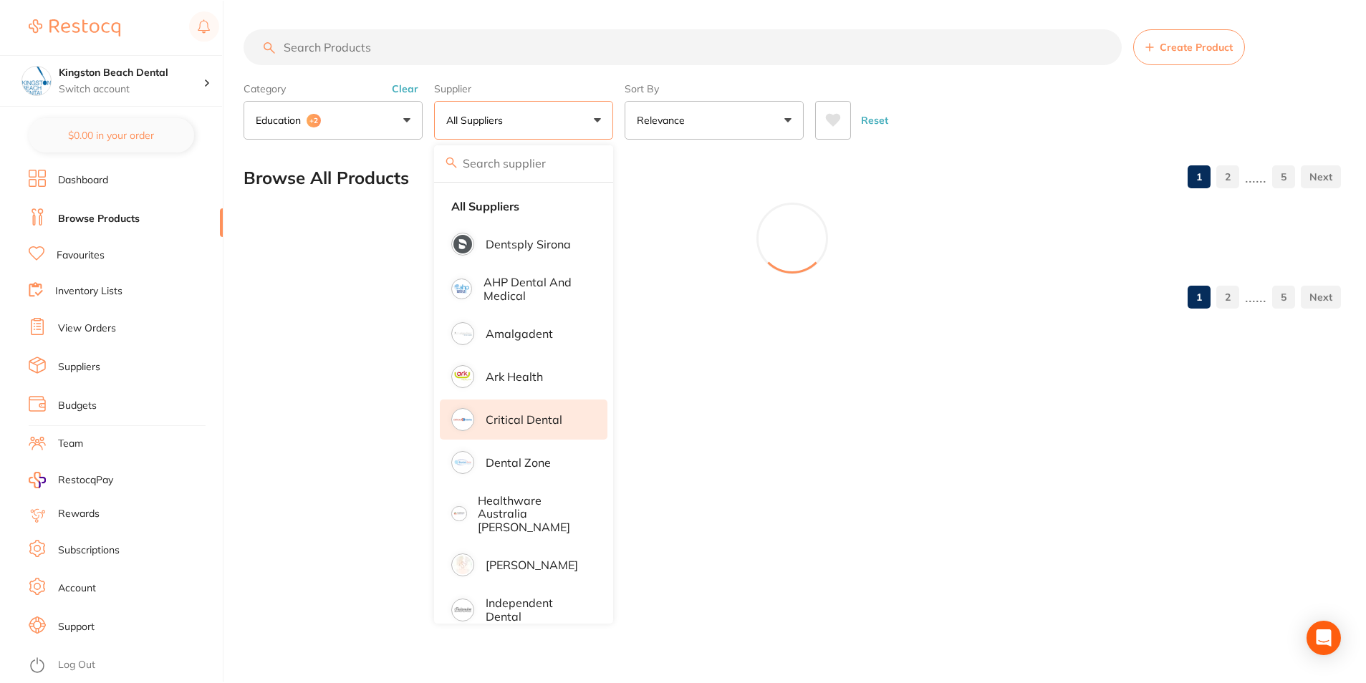
scroll to position [174, 0]
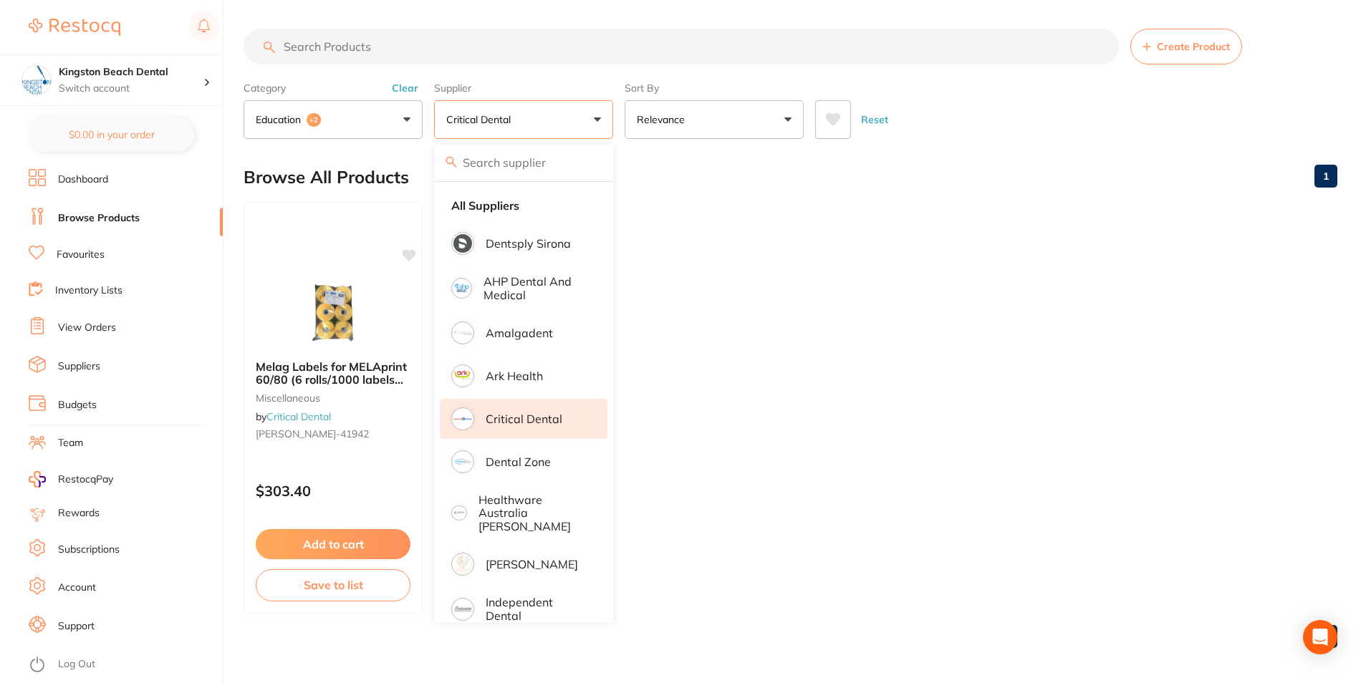
click at [537, 426] on p "Critical Dental" at bounding box center [524, 419] width 77 height 13
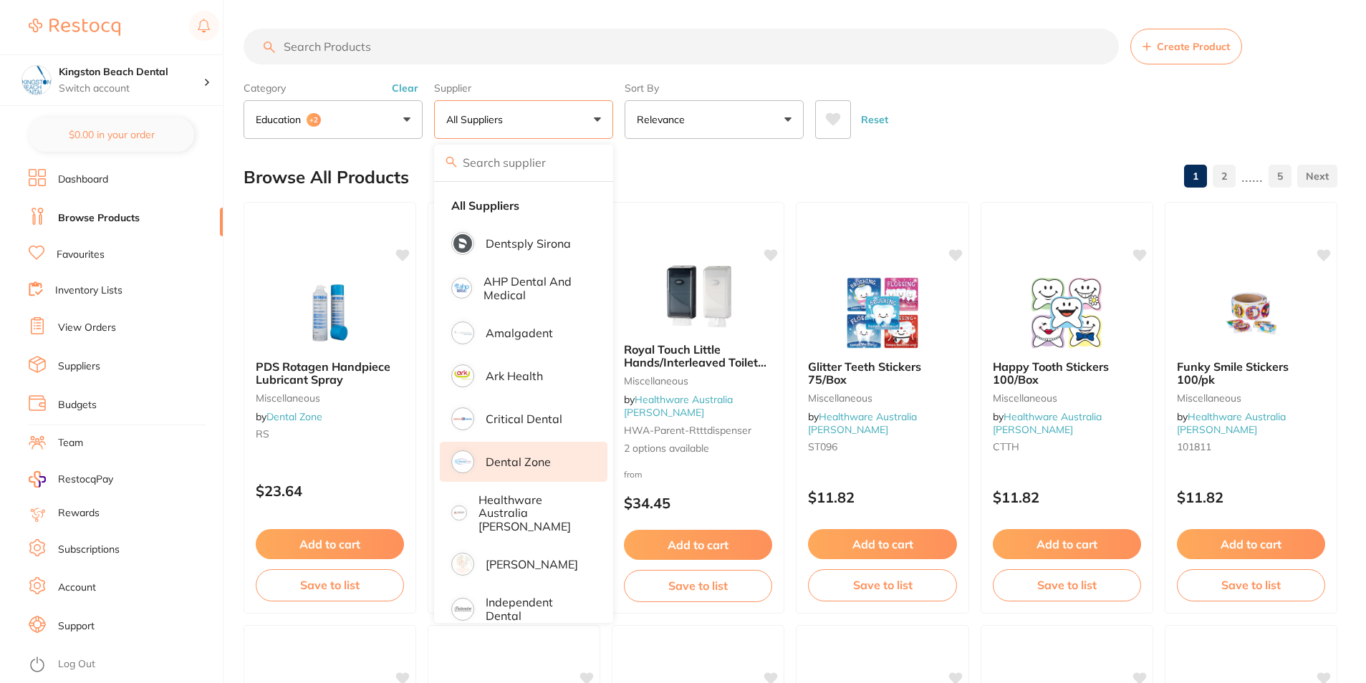
click at [520, 468] on p "Dental Zone" at bounding box center [518, 462] width 65 height 13
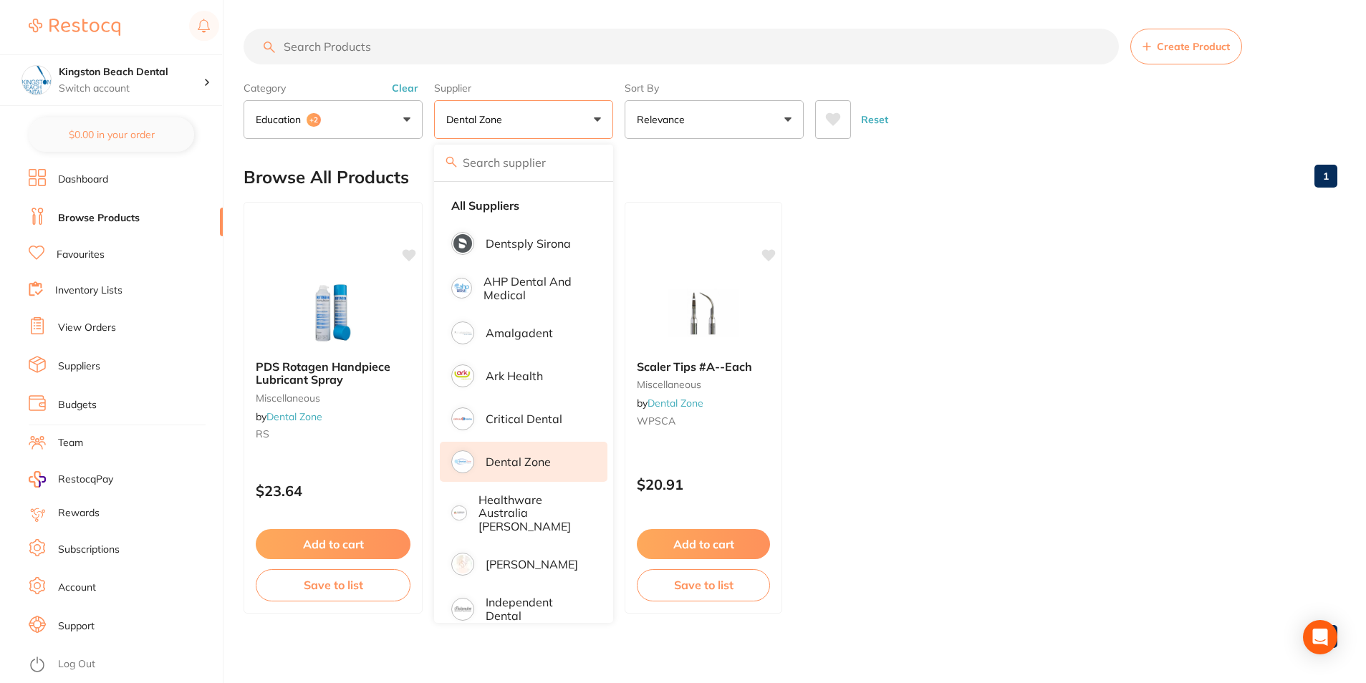
click at [520, 468] on p "Dental Zone" at bounding box center [518, 462] width 65 height 13
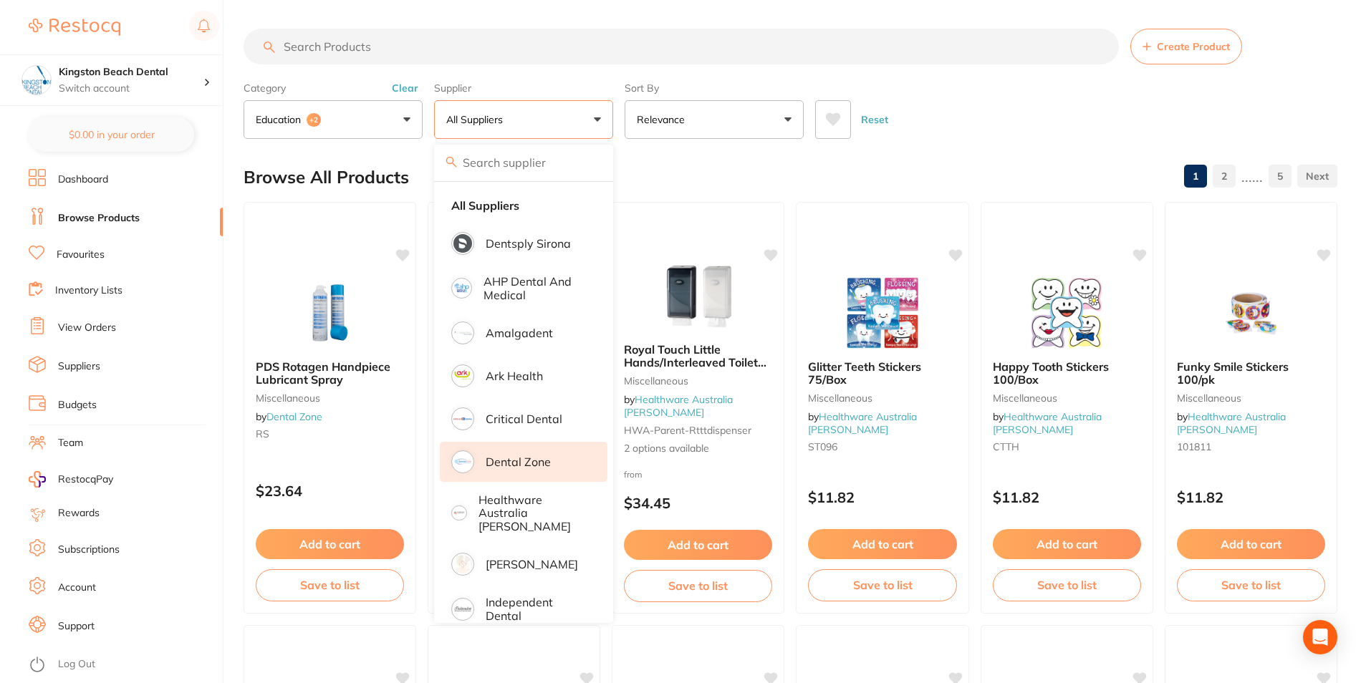
scroll to position [721, 0]
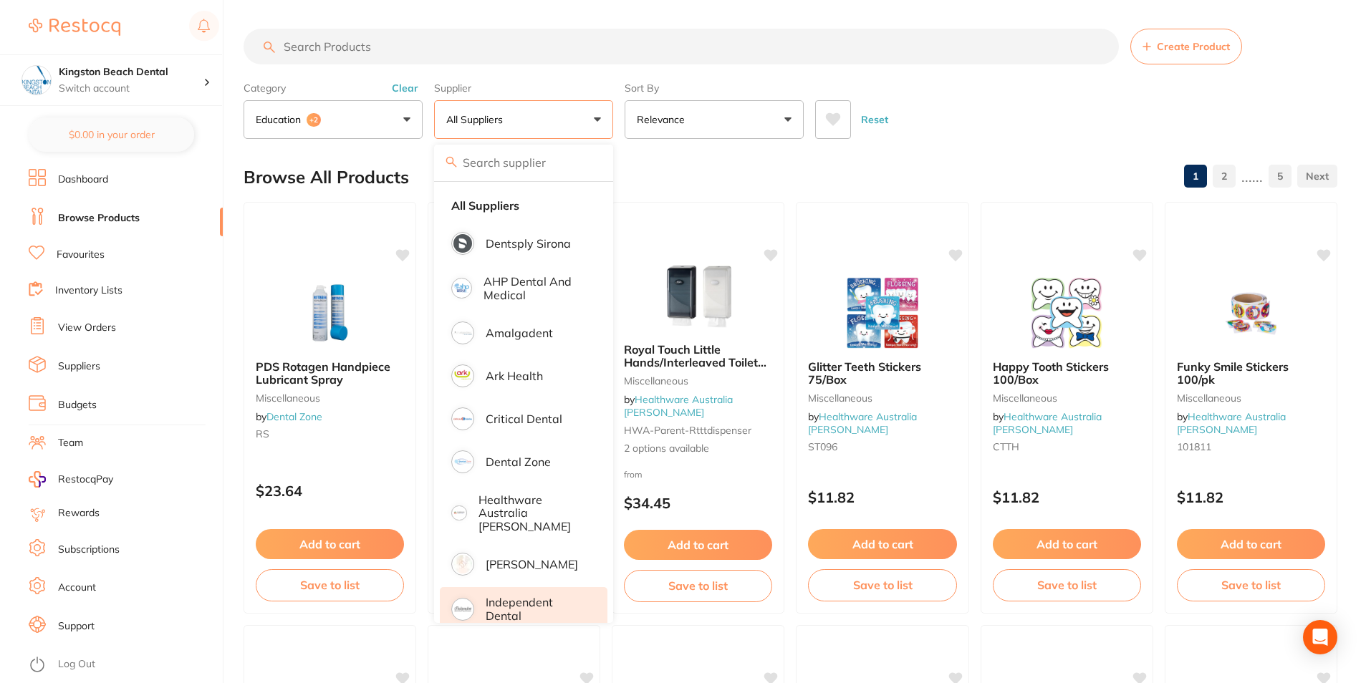
click at [504, 596] on p "Independent Dental" at bounding box center [537, 609] width 102 height 27
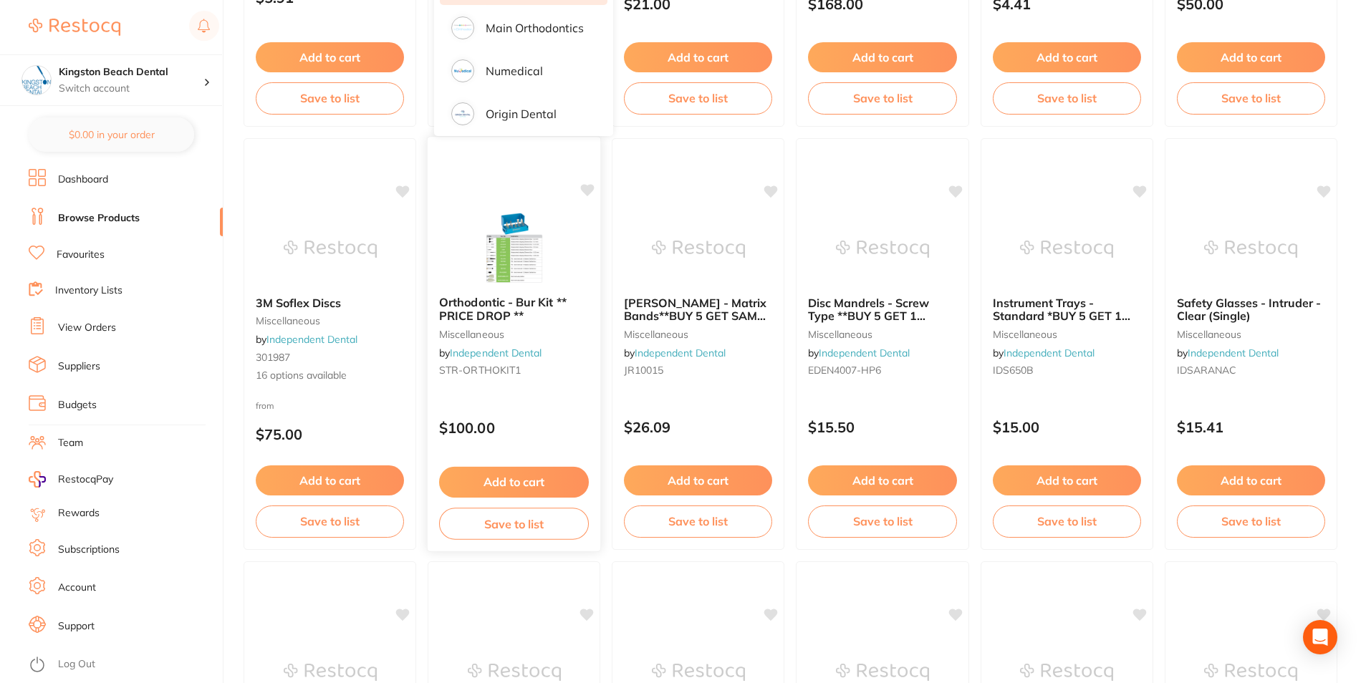
scroll to position [215, 0]
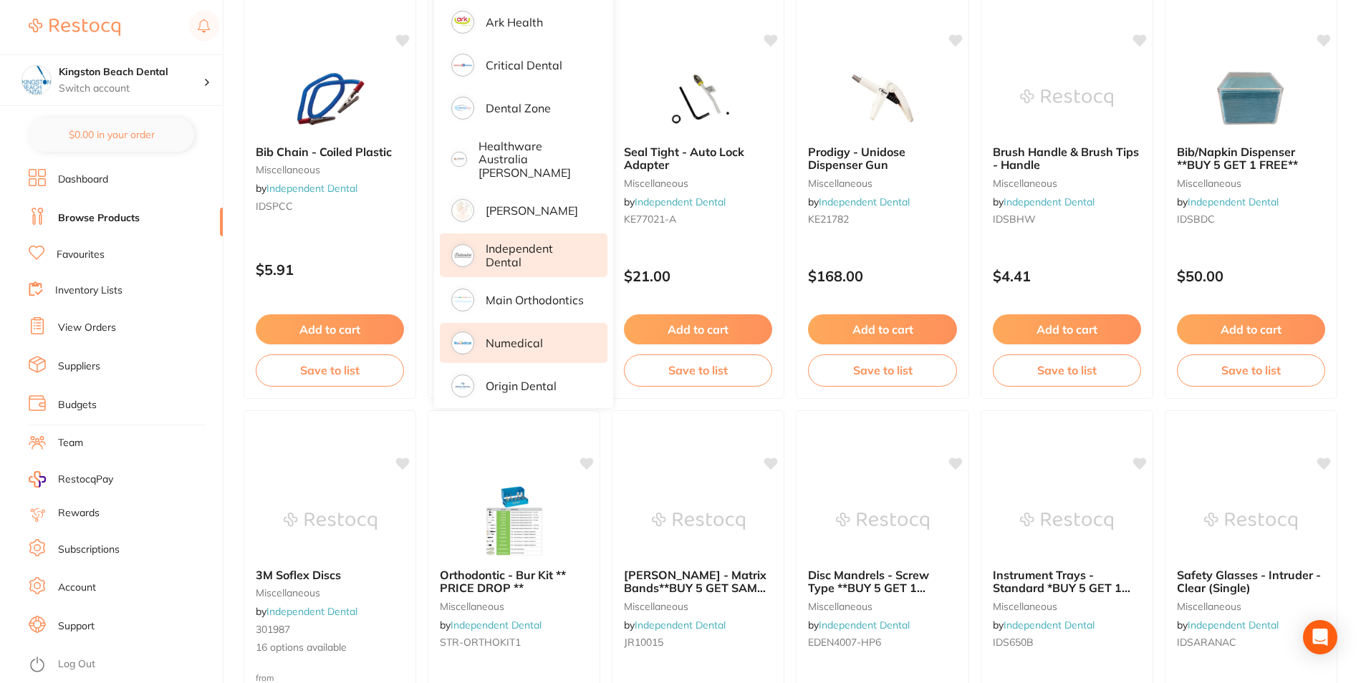
click at [508, 337] on p "Numedical" at bounding box center [514, 343] width 57 height 13
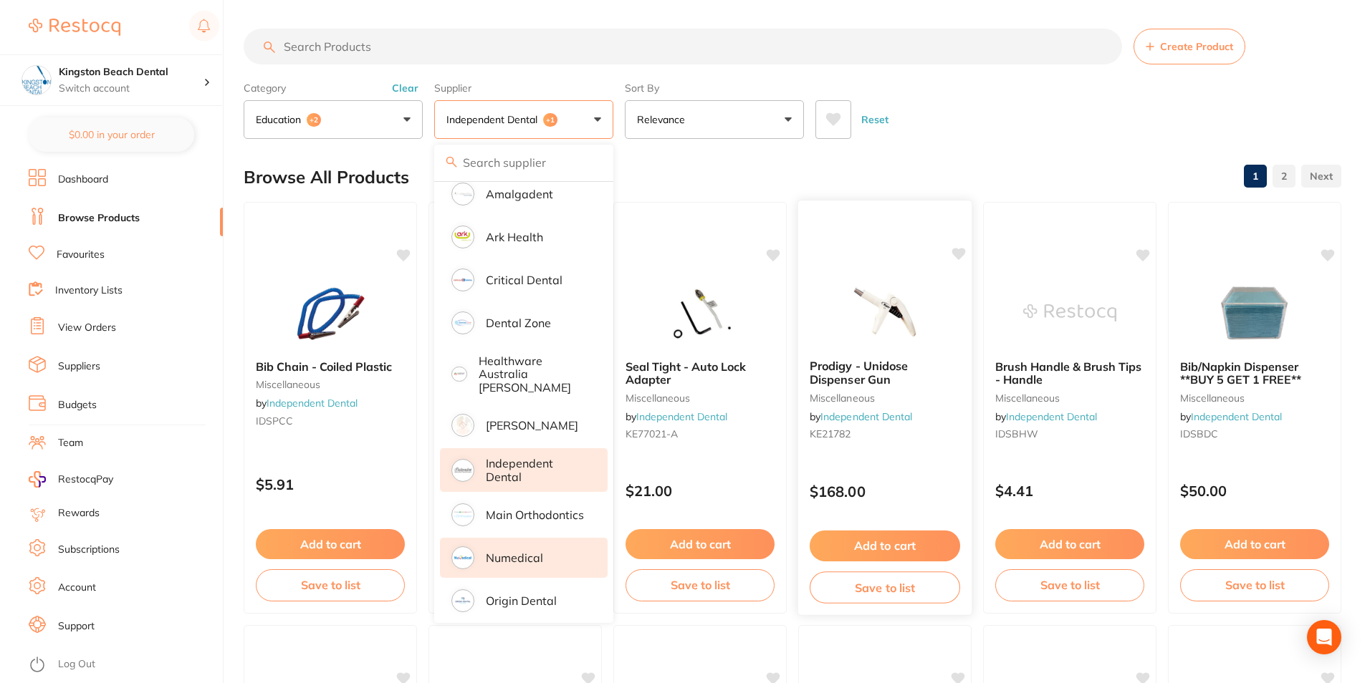
scroll to position [0, 0]
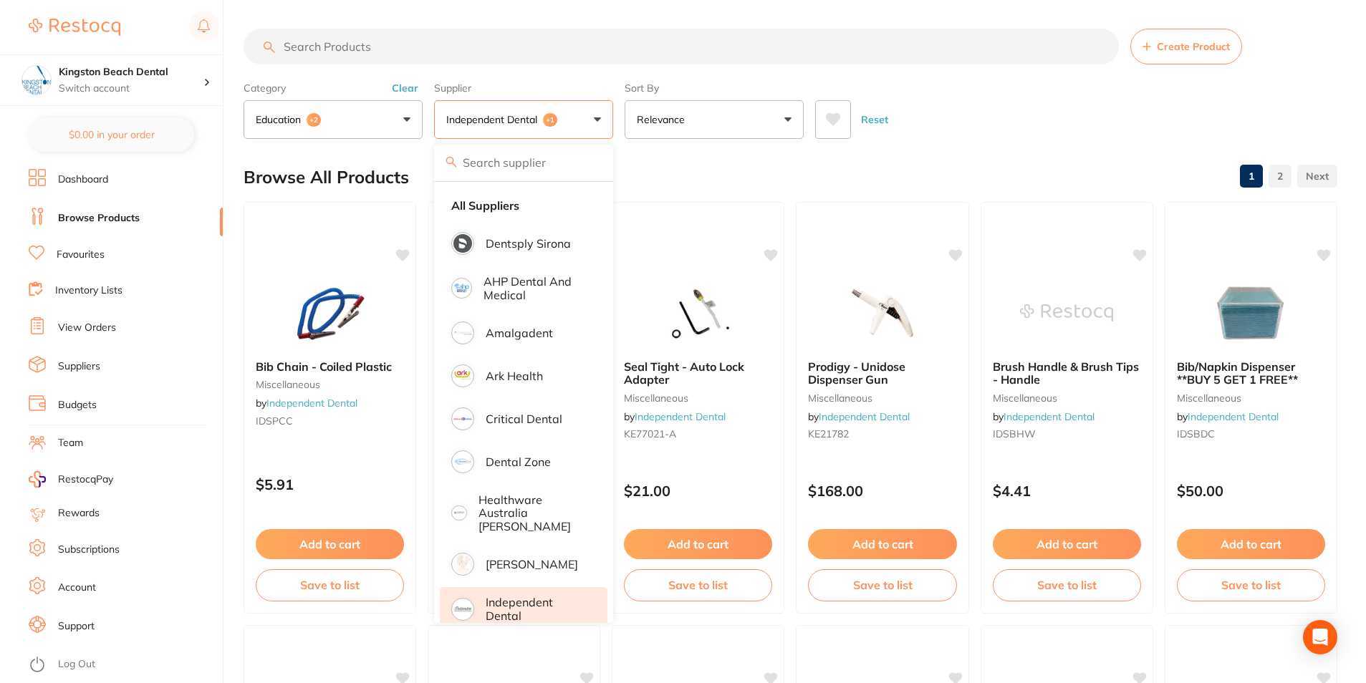
click at [382, 53] on input "search" at bounding box center [681, 47] width 875 height 36
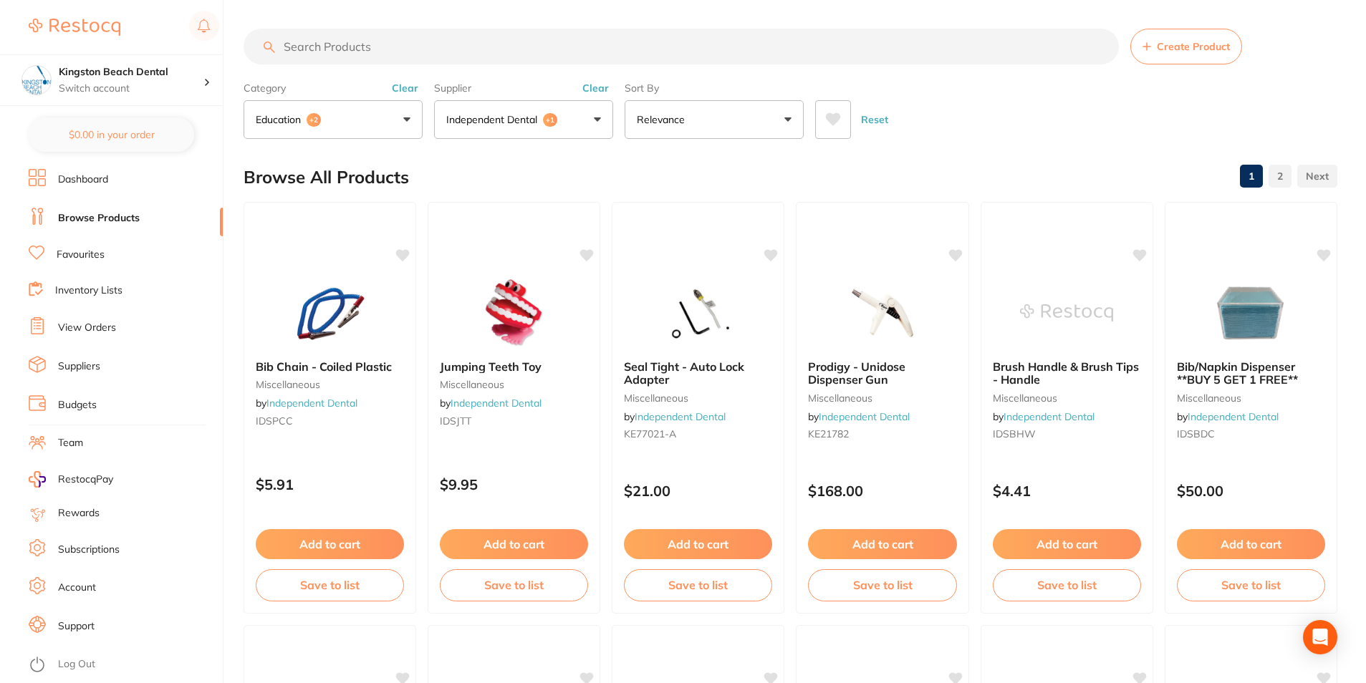
click at [332, 130] on button "education +2" at bounding box center [333, 119] width 179 height 39
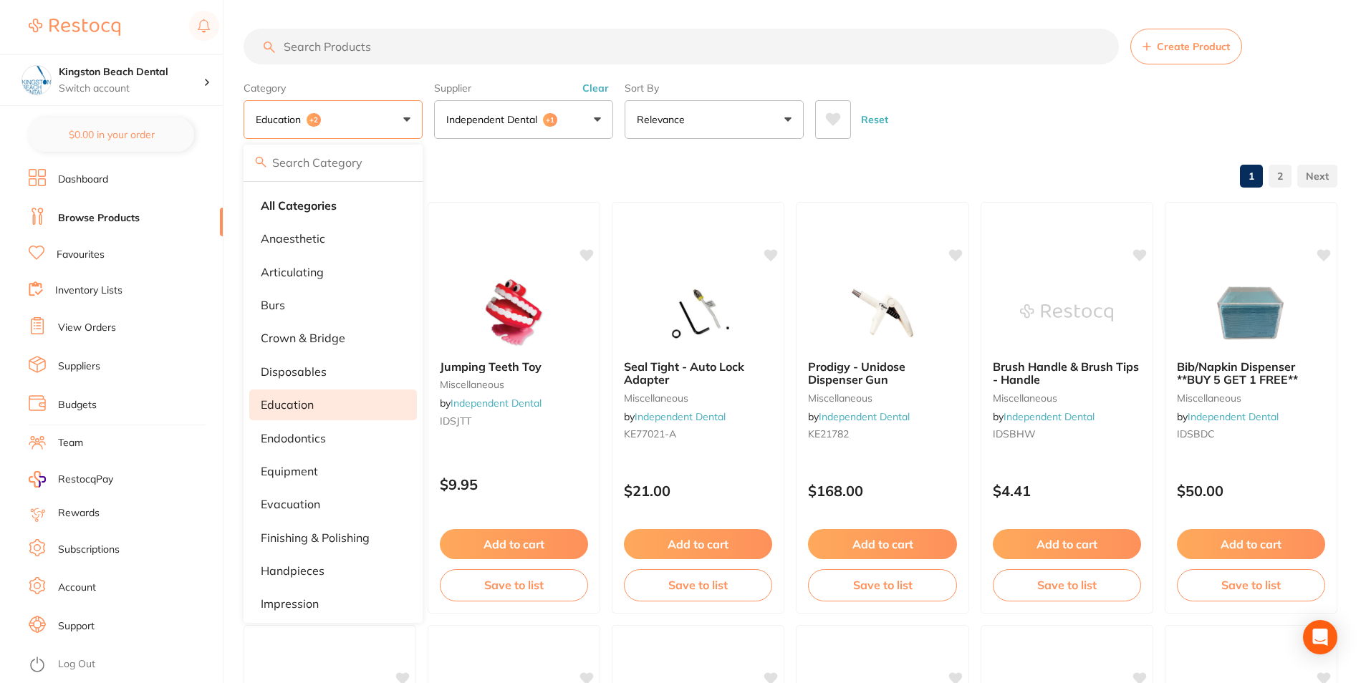
click at [317, 118] on span "+2" at bounding box center [314, 120] width 14 height 14
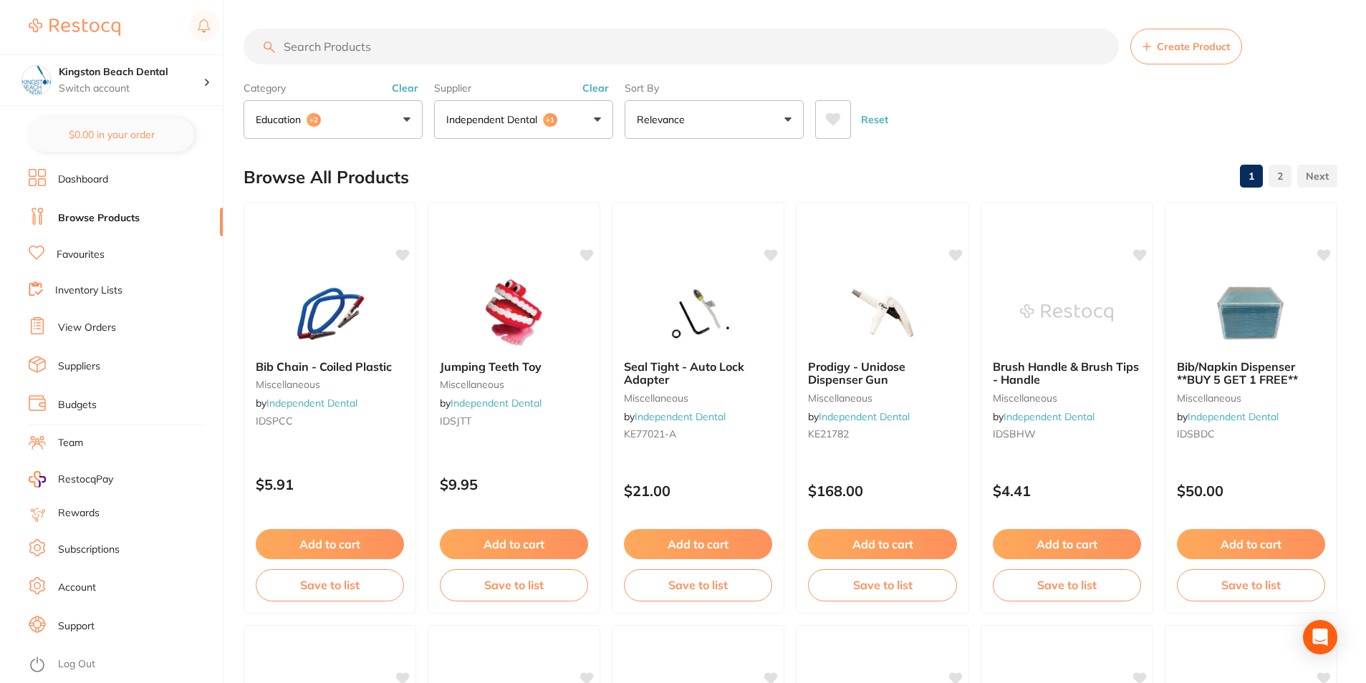
click at [403, 90] on button "Clear" at bounding box center [405, 88] width 35 height 13
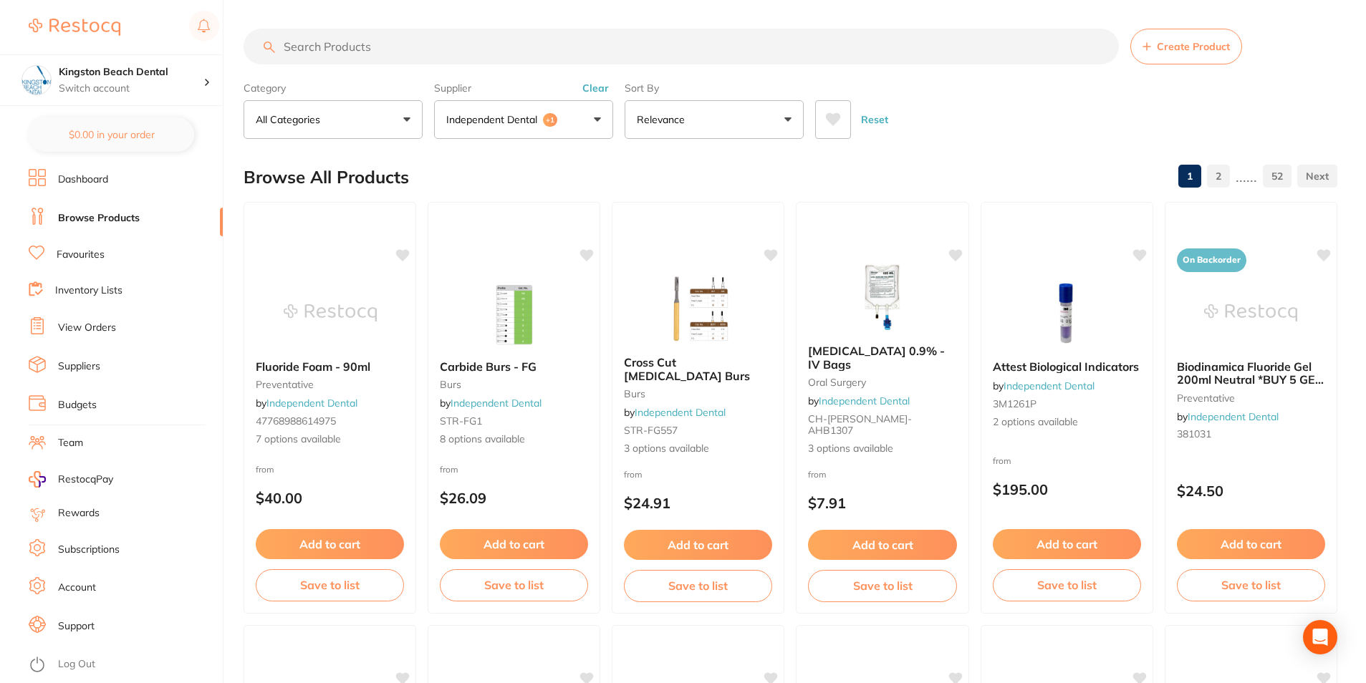
click at [594, 87] on button "Clear" at bounding box center [595, 88] width 35 height 13
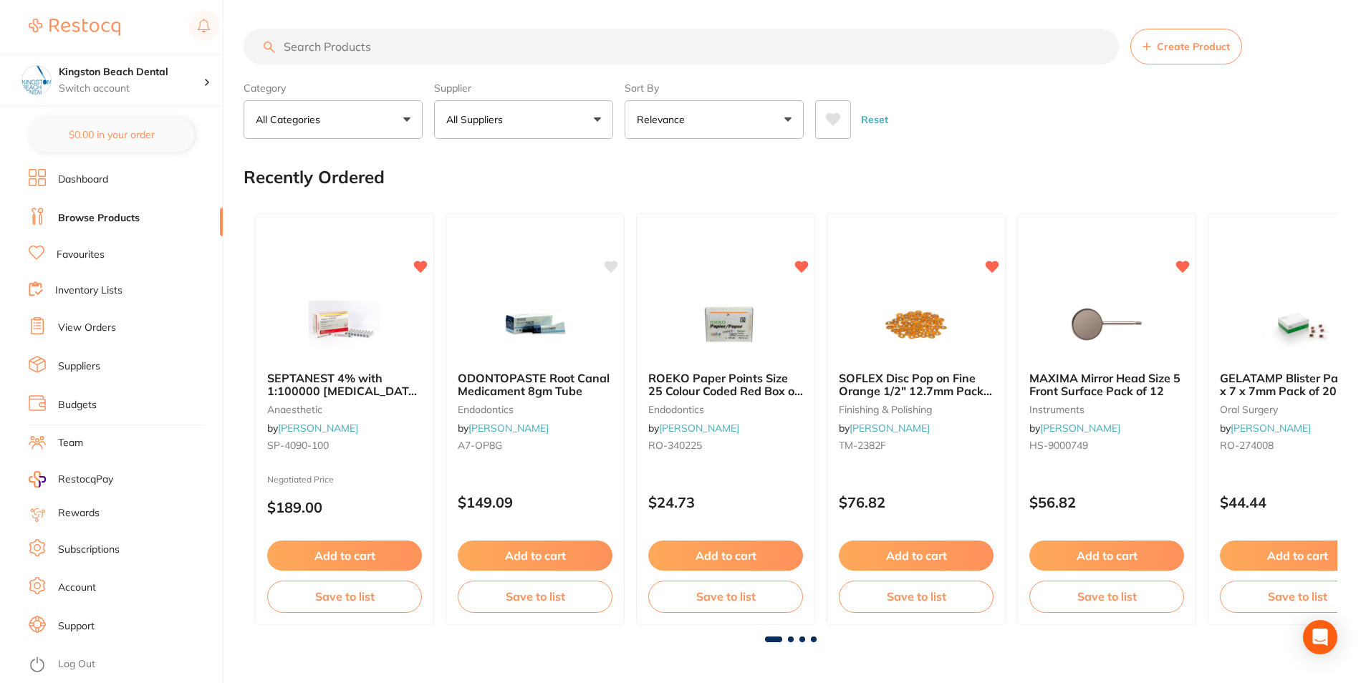
click at [461, 47] on input "search" at bounding box center [681, 47] width 875 height 36
type input "tooth fairy"
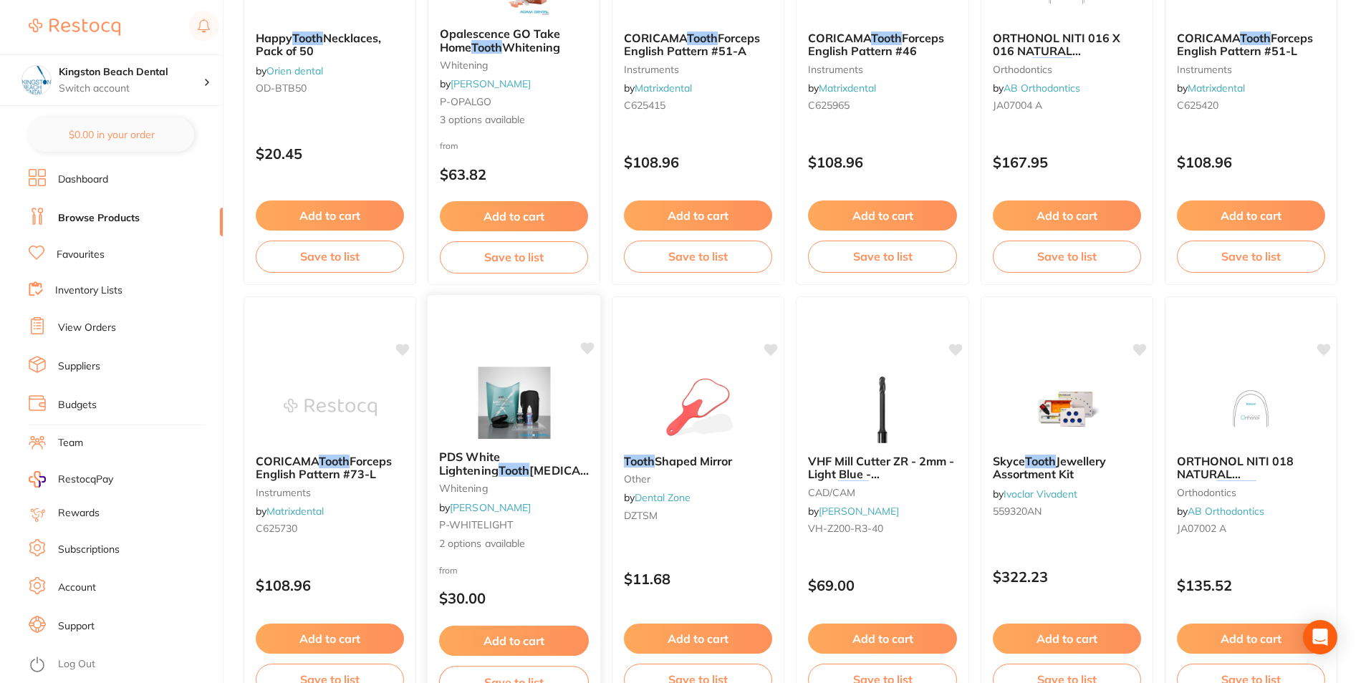
scroll to position [1530, 0]
